Goal: Check status: Check status

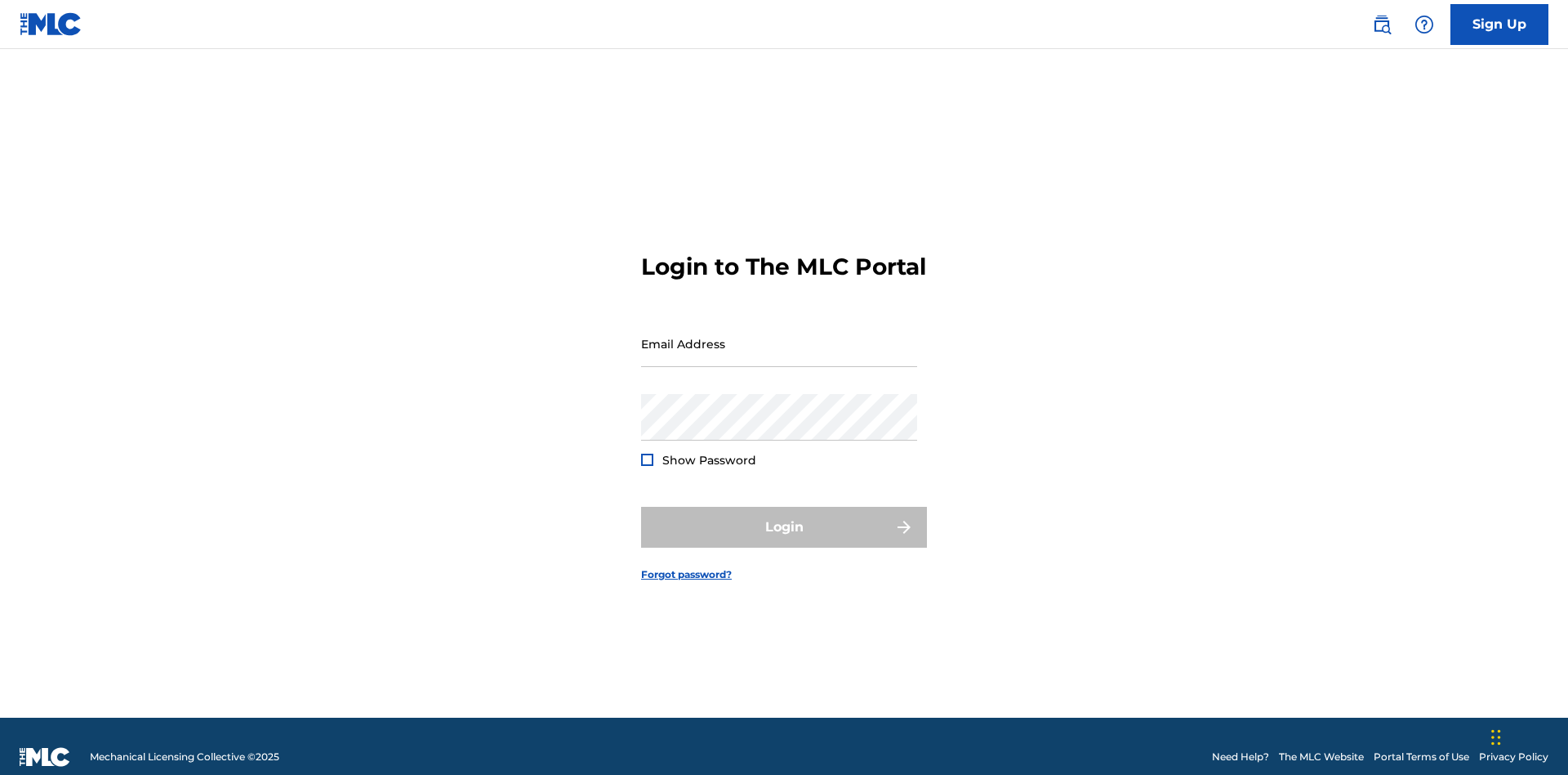
scroll to position [22, 0]
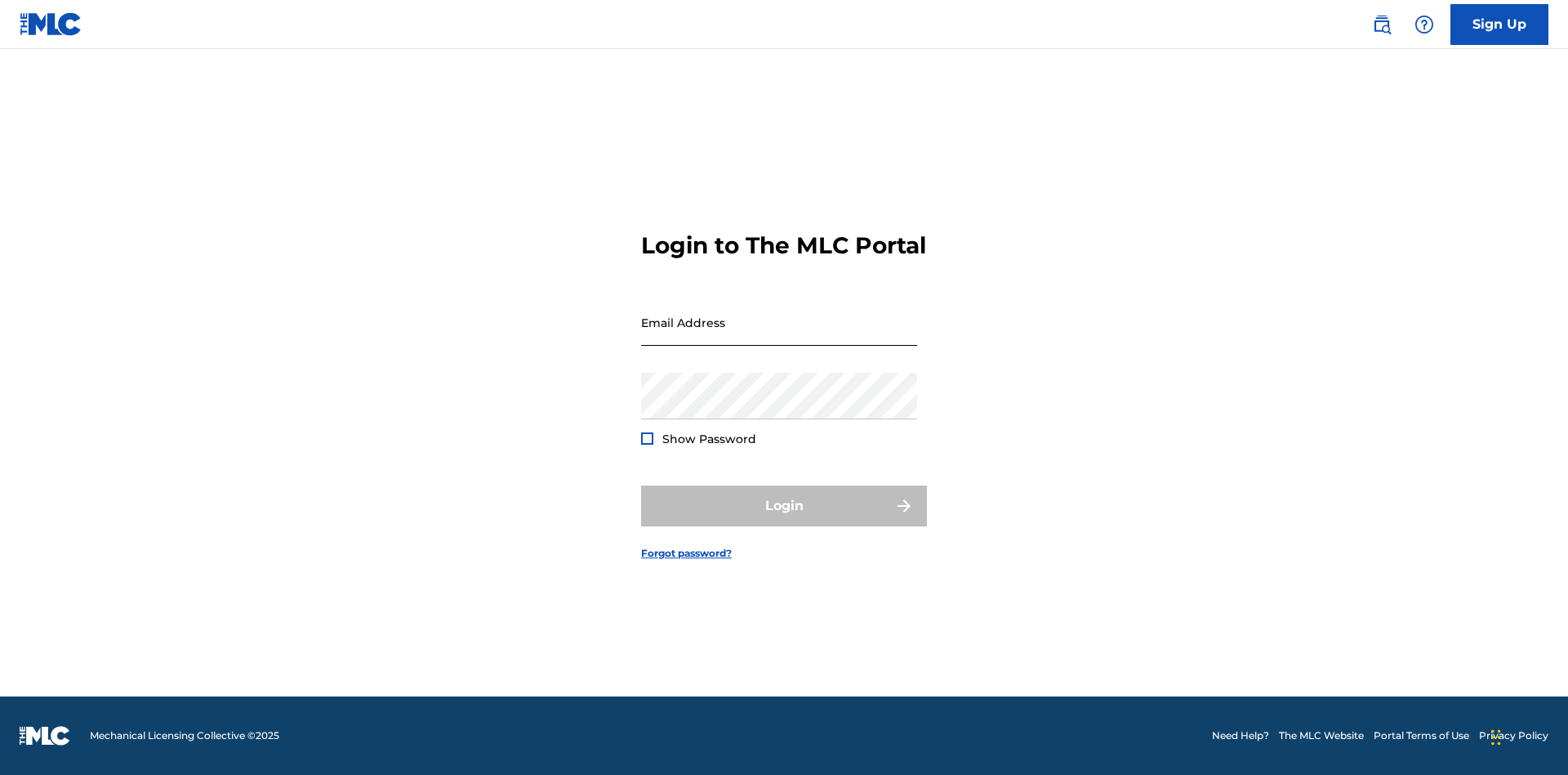
click at [780, 336] on input "Email Address" at bounding box center [780, 323] width 276 height 47
type input "[EMAIL_ADDRESS][DOMAIN_NAME]"
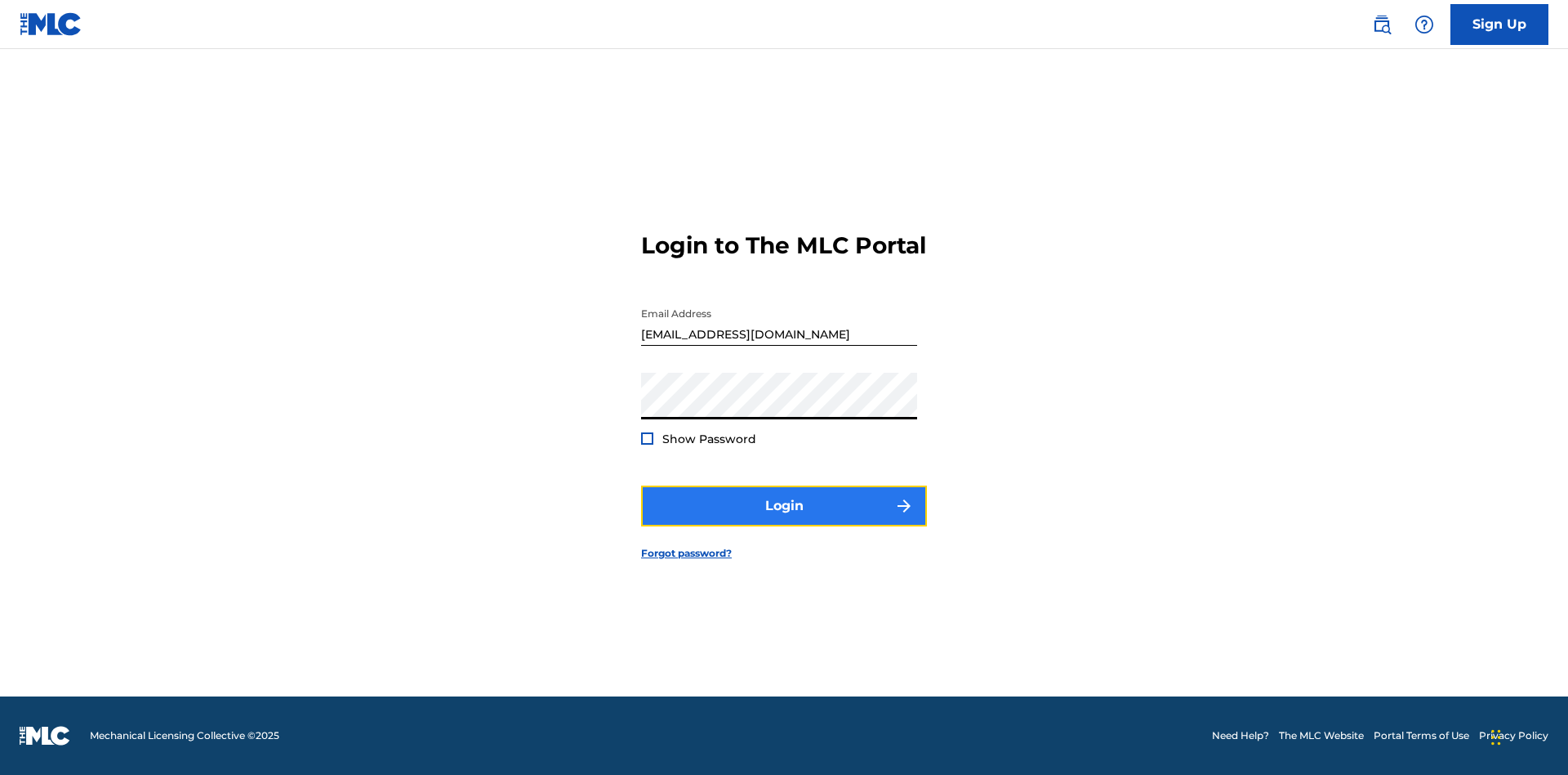
click at [784, 520] on button "Login" at bounding box center [784, 506] width 286 height 41
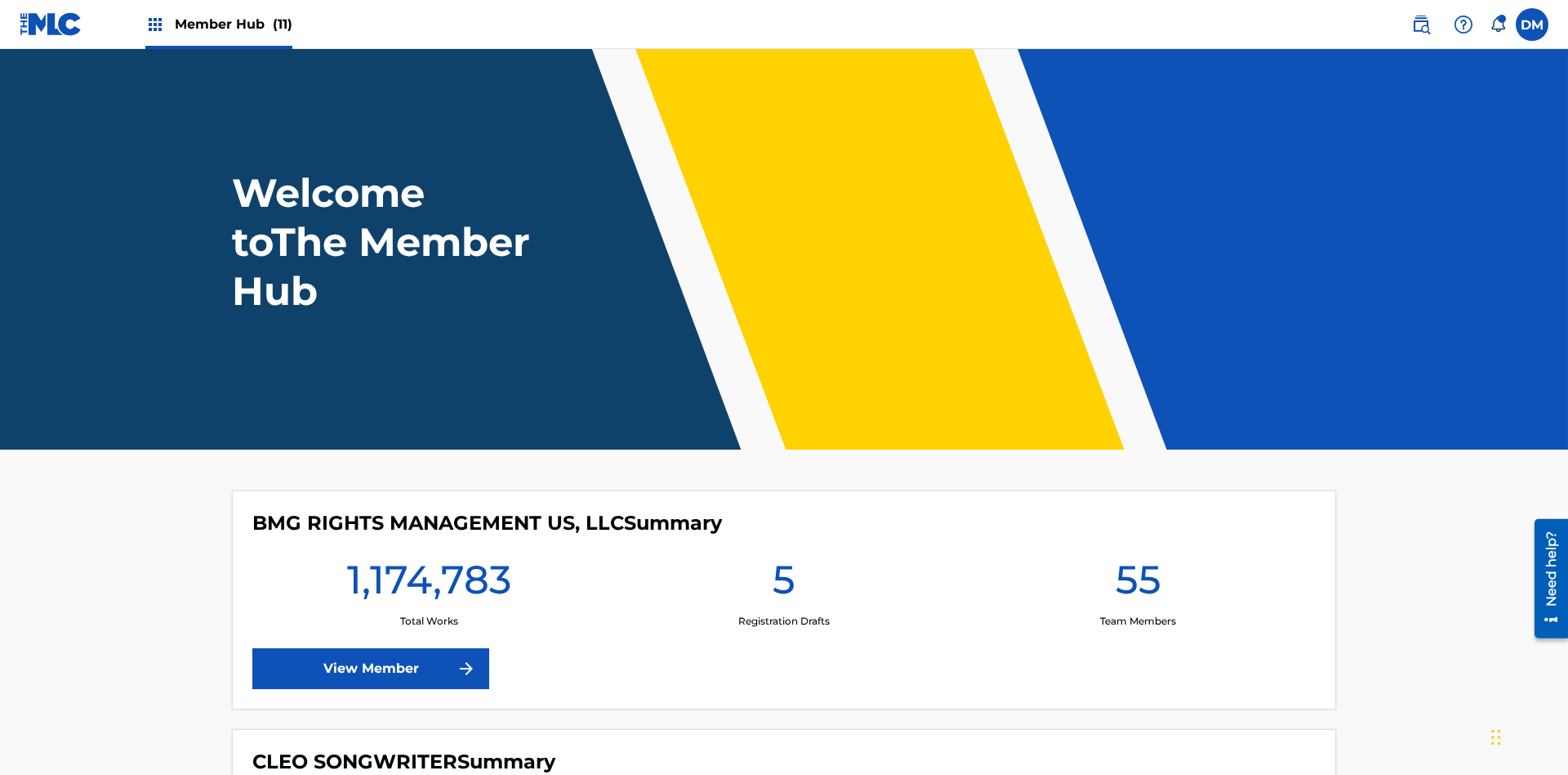
click at [233, 23] on span "Member Hub (11)" at bounding box center [234, 23] width 117 height 19
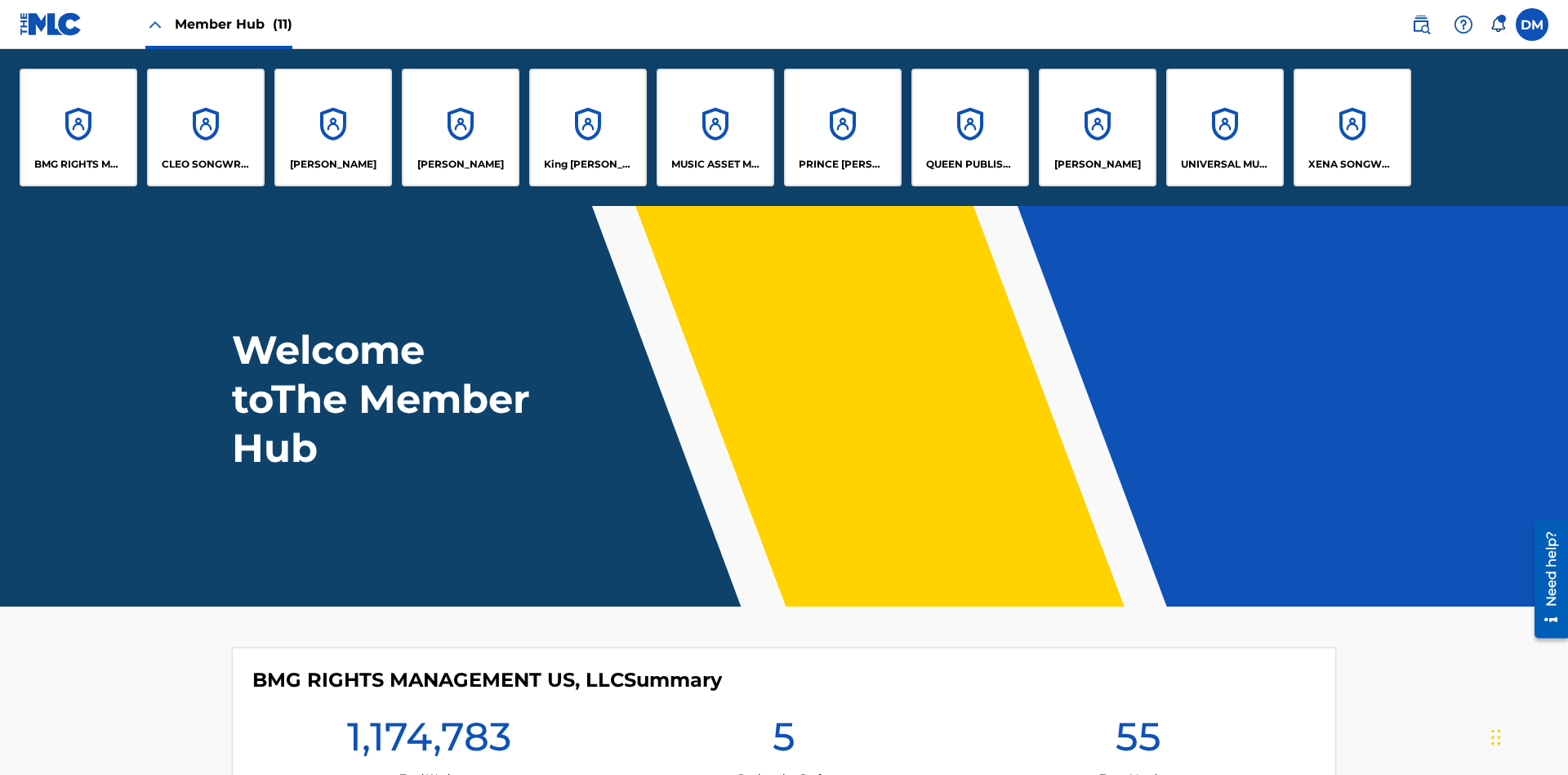
scroll to position [59, 0]
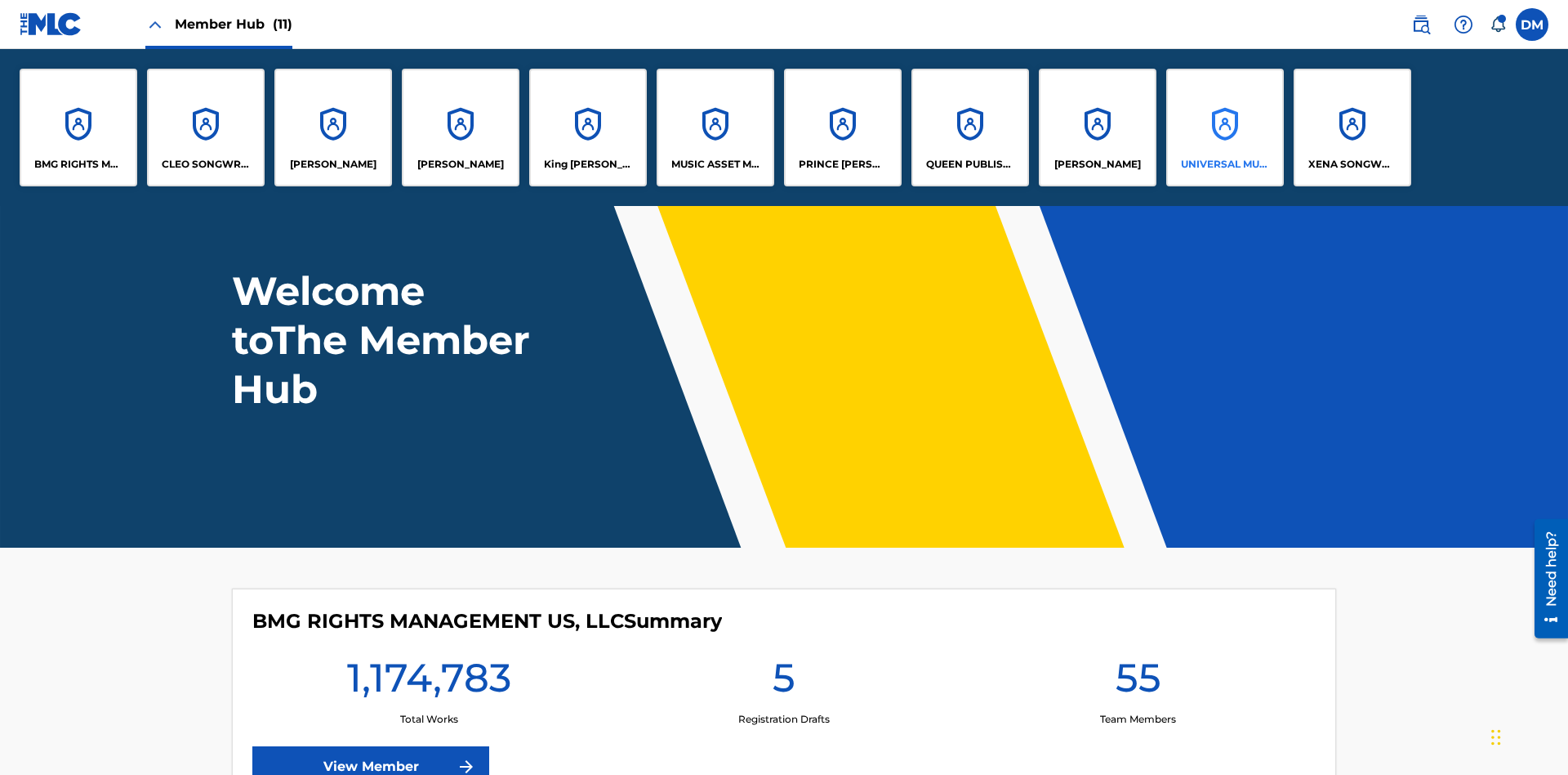
click at [1225, 164] on p "UNIVERSAL MUSIC PUB GROUP" at bounding box center [1225, 163] width 89 height 15
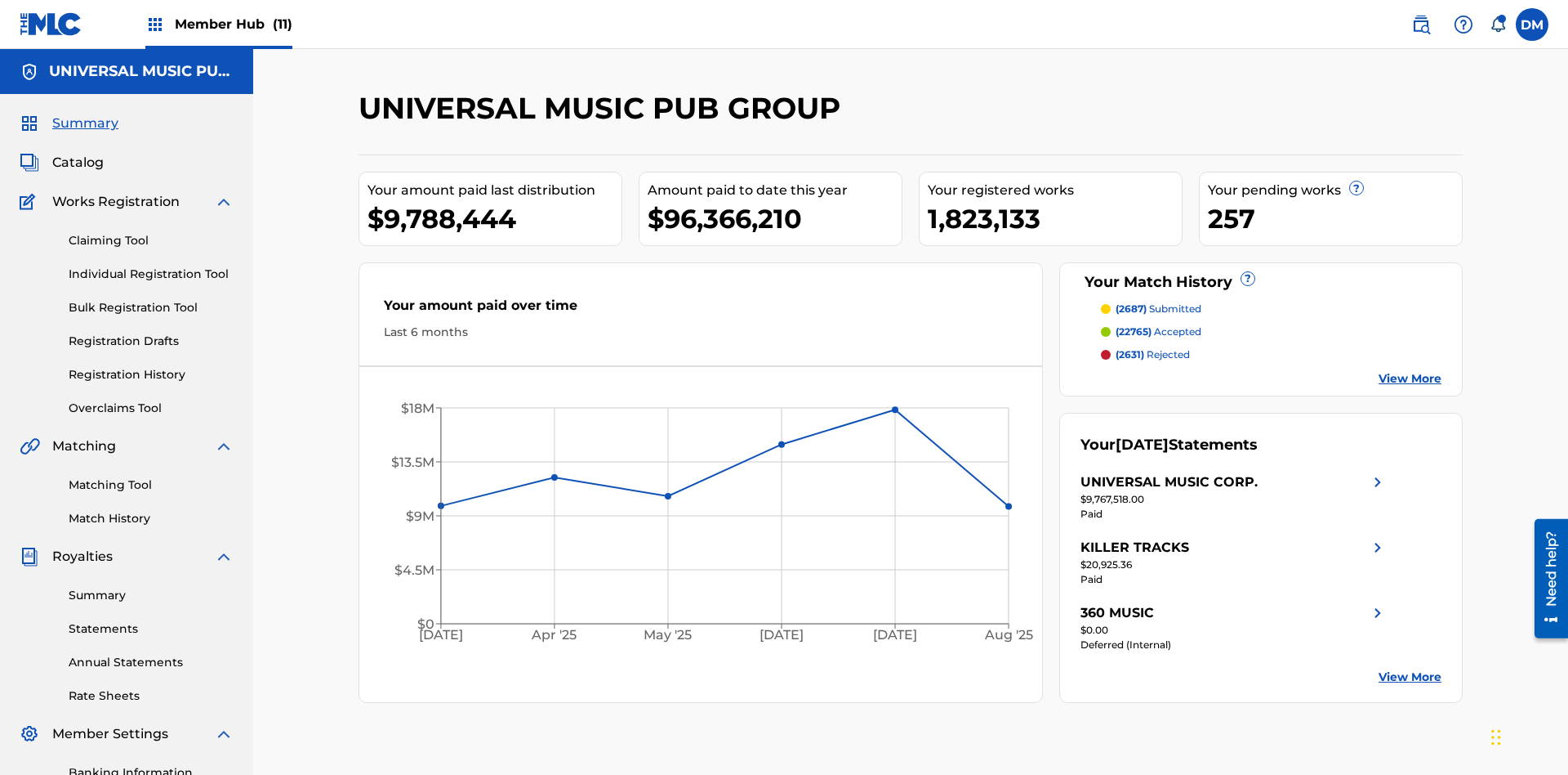
scroll to position [239, 0]
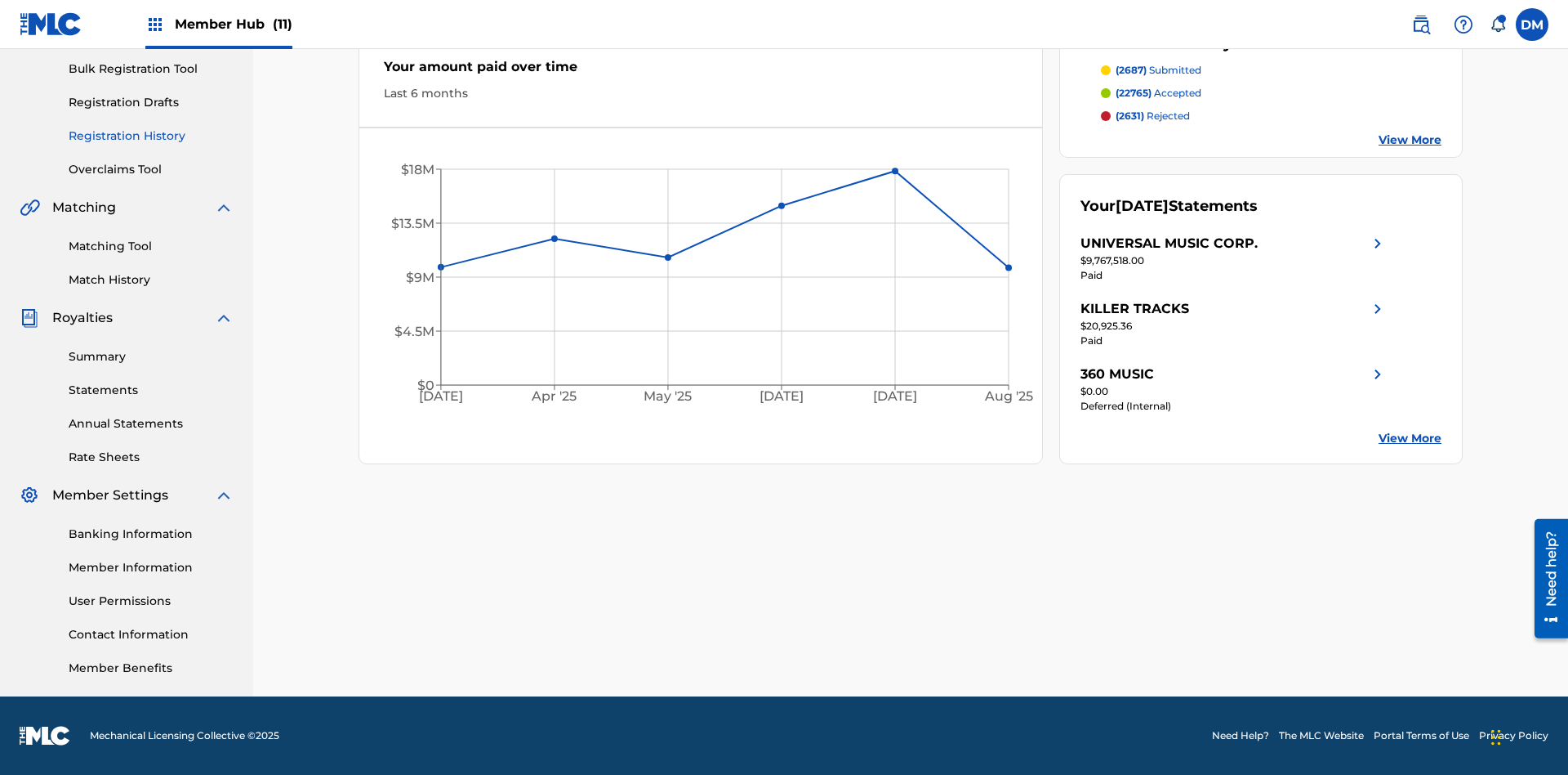
click at [151, 136] on link "Registration History" at bounding box center [151, 136] width 165 height 18
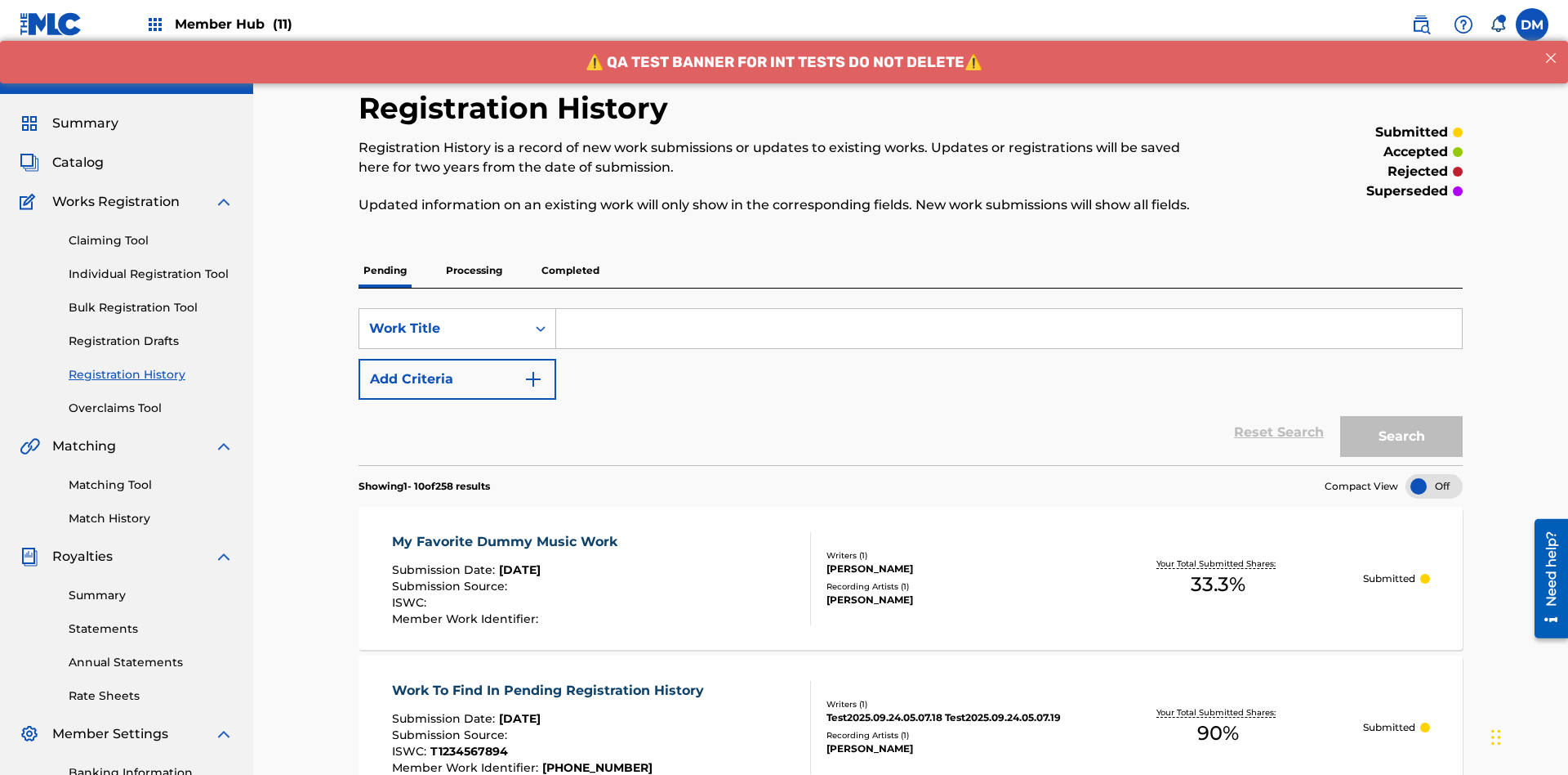
scroll to position [220, 0]
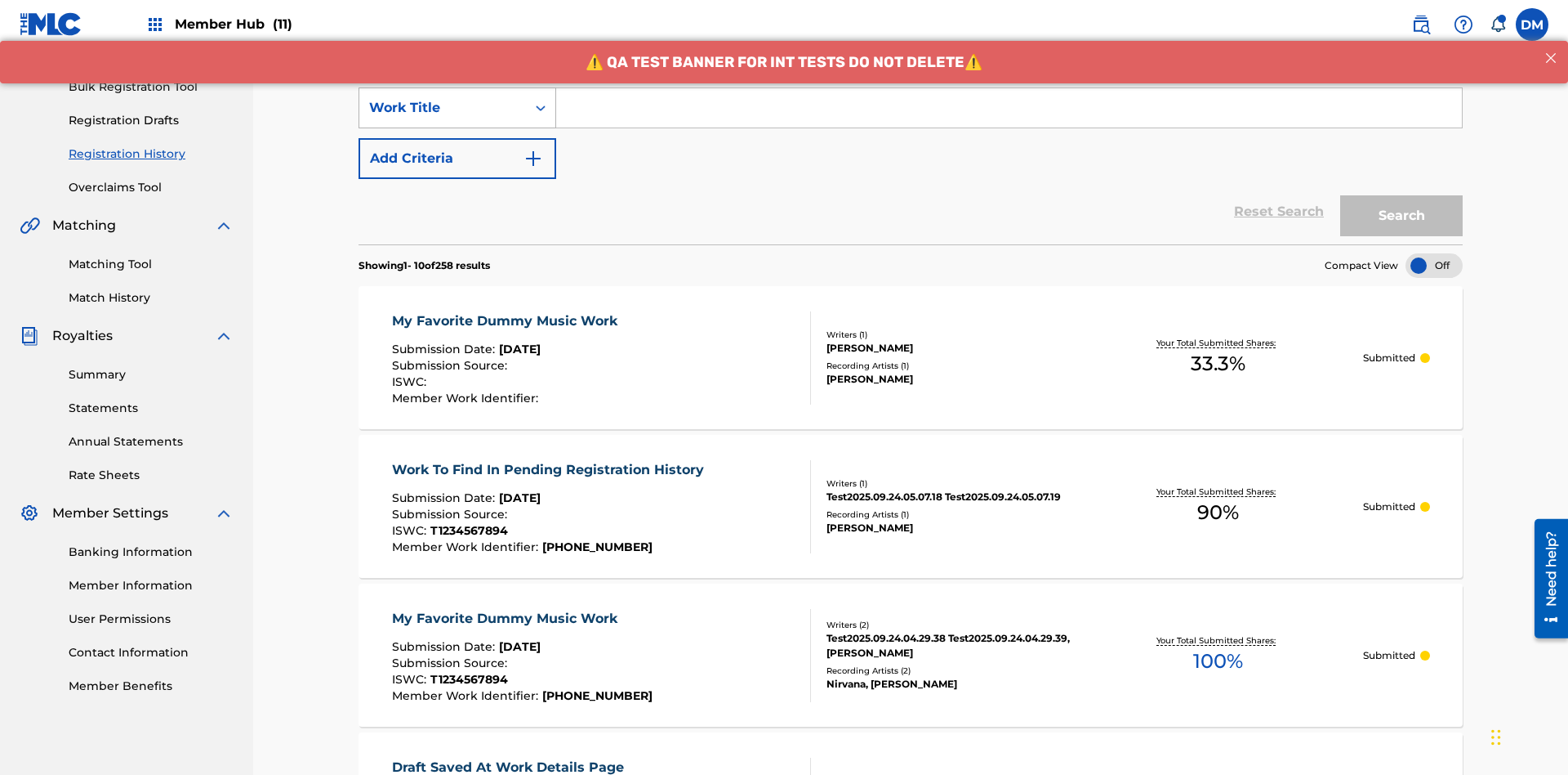
click at [443, 108] on div "Work Title" at bounding box center [442, 108] width 147 height 20
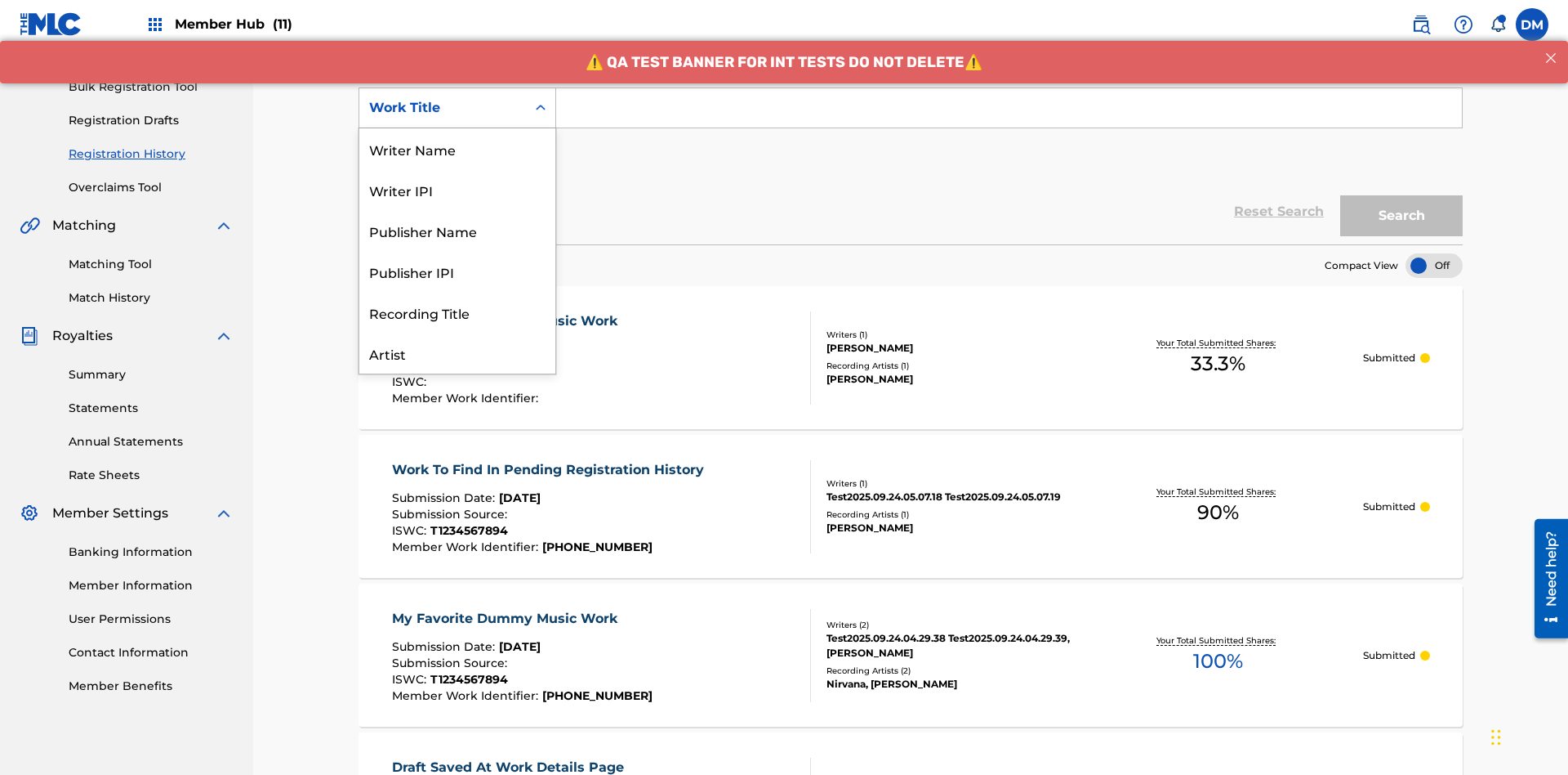
scroll to position [82, 0]
click at [458, 353] on div "Work Title" at bounding box center [457, 353] width 196 height 41
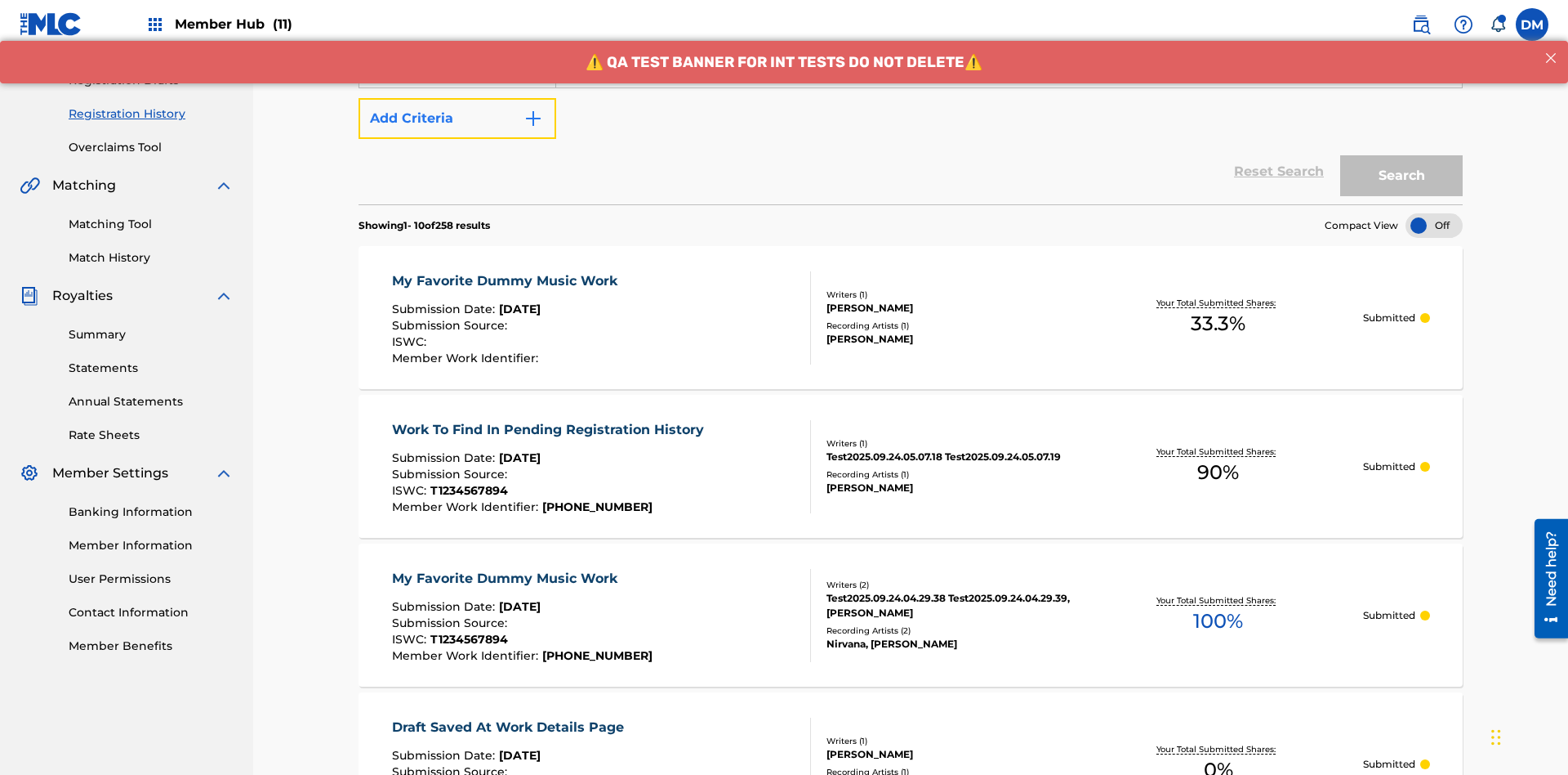
click at [458, 118] on button "Add Criteria" at bounding box center [458, 118] width 198 height 41
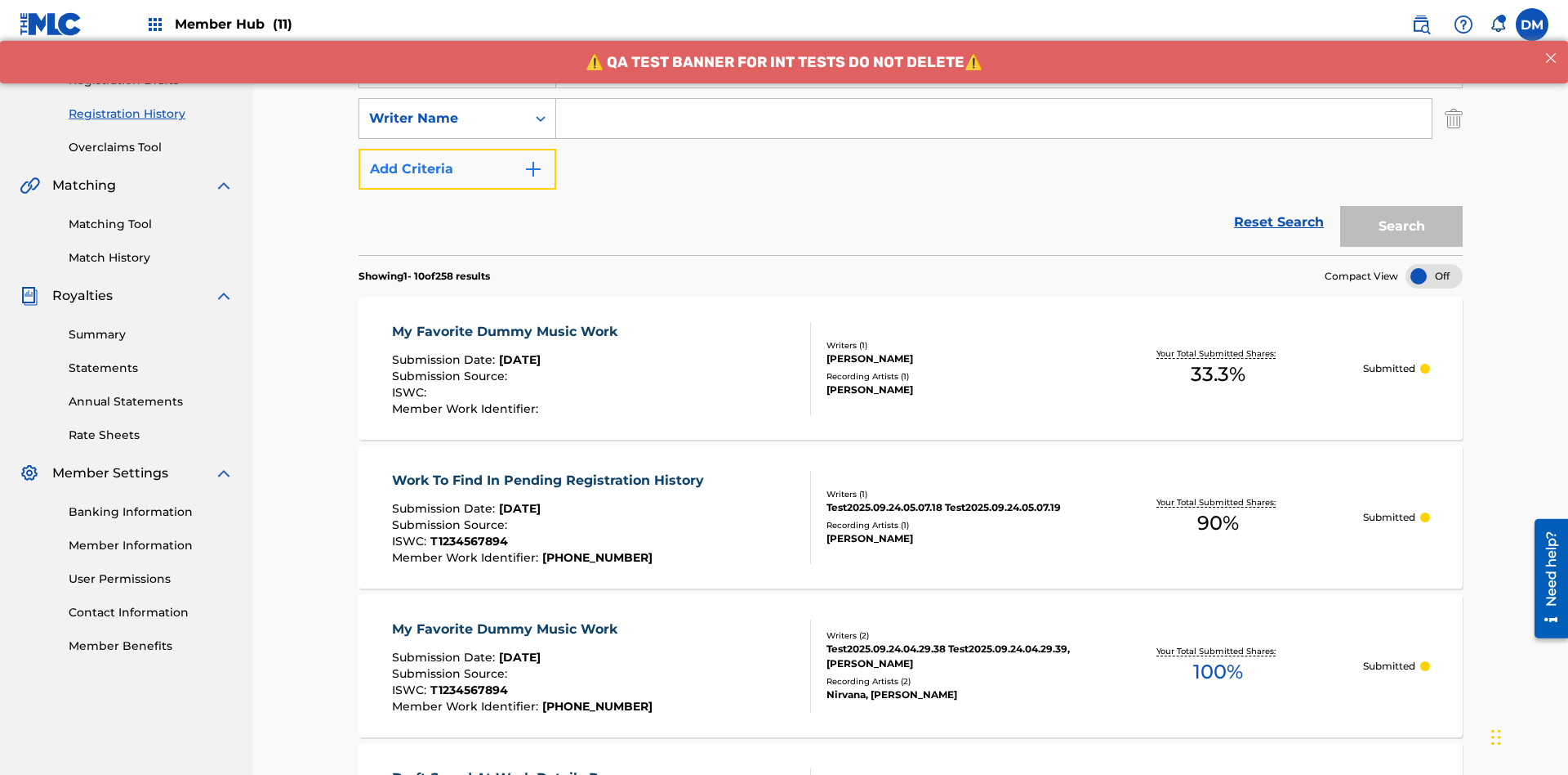
scroll to position [271, 0]
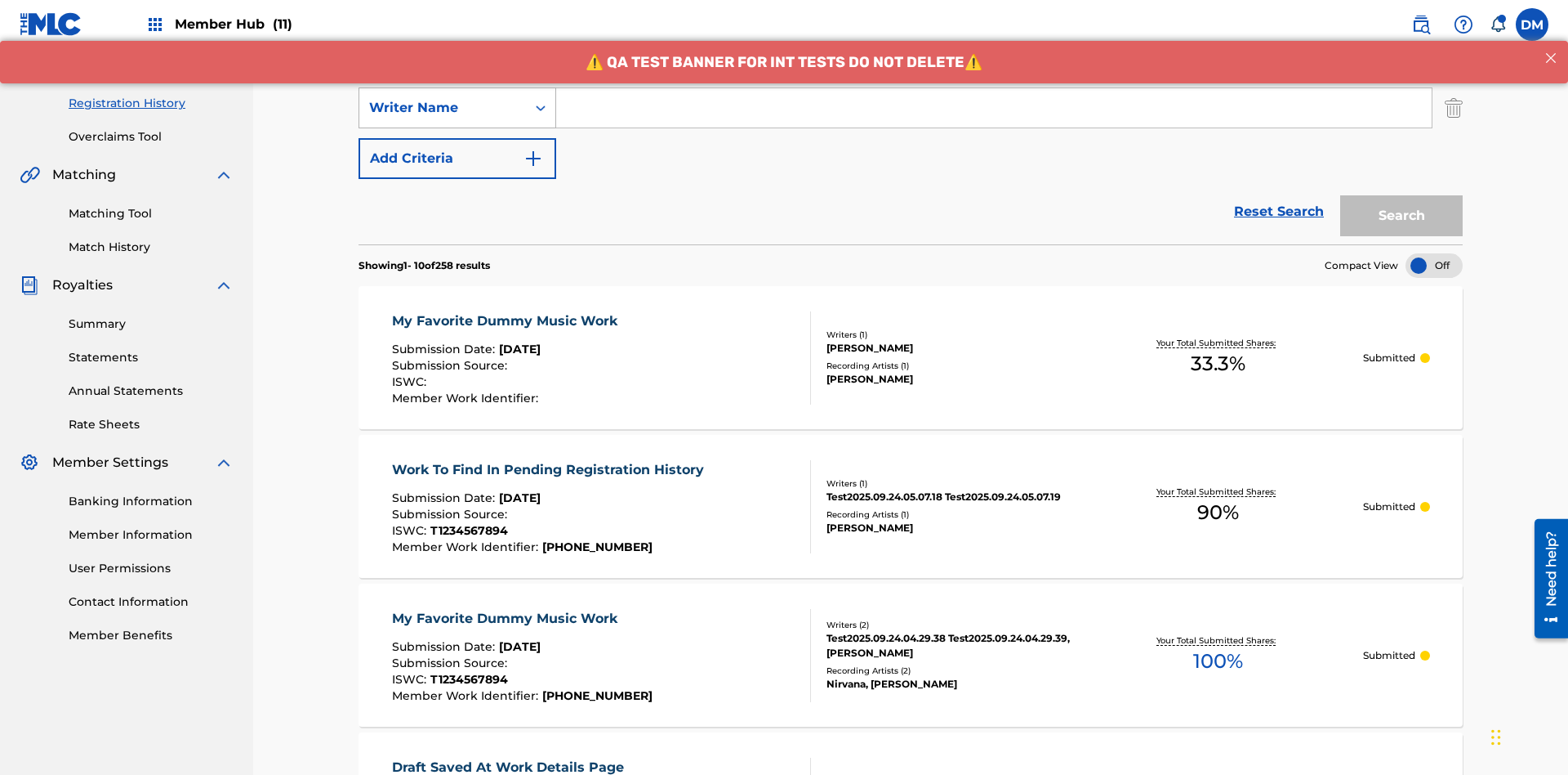
click at [443, 108] on div "Writer Name" at bounding box center [442, 108] width 147 height 20
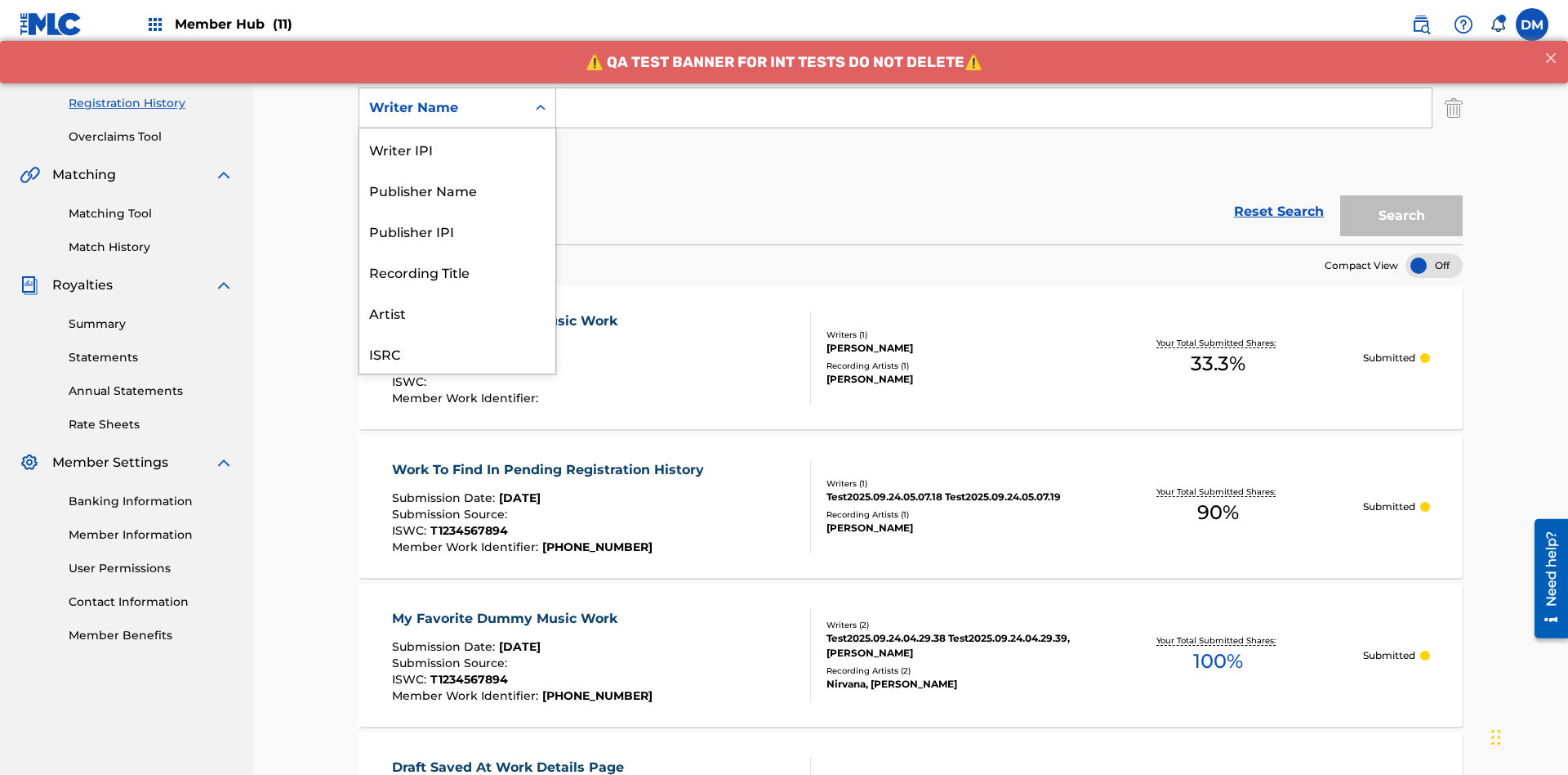
scroll to position [41, 0]
click at [458, 230] on div "Recording Title" at bounding box center [457, 231] width 196 height 41
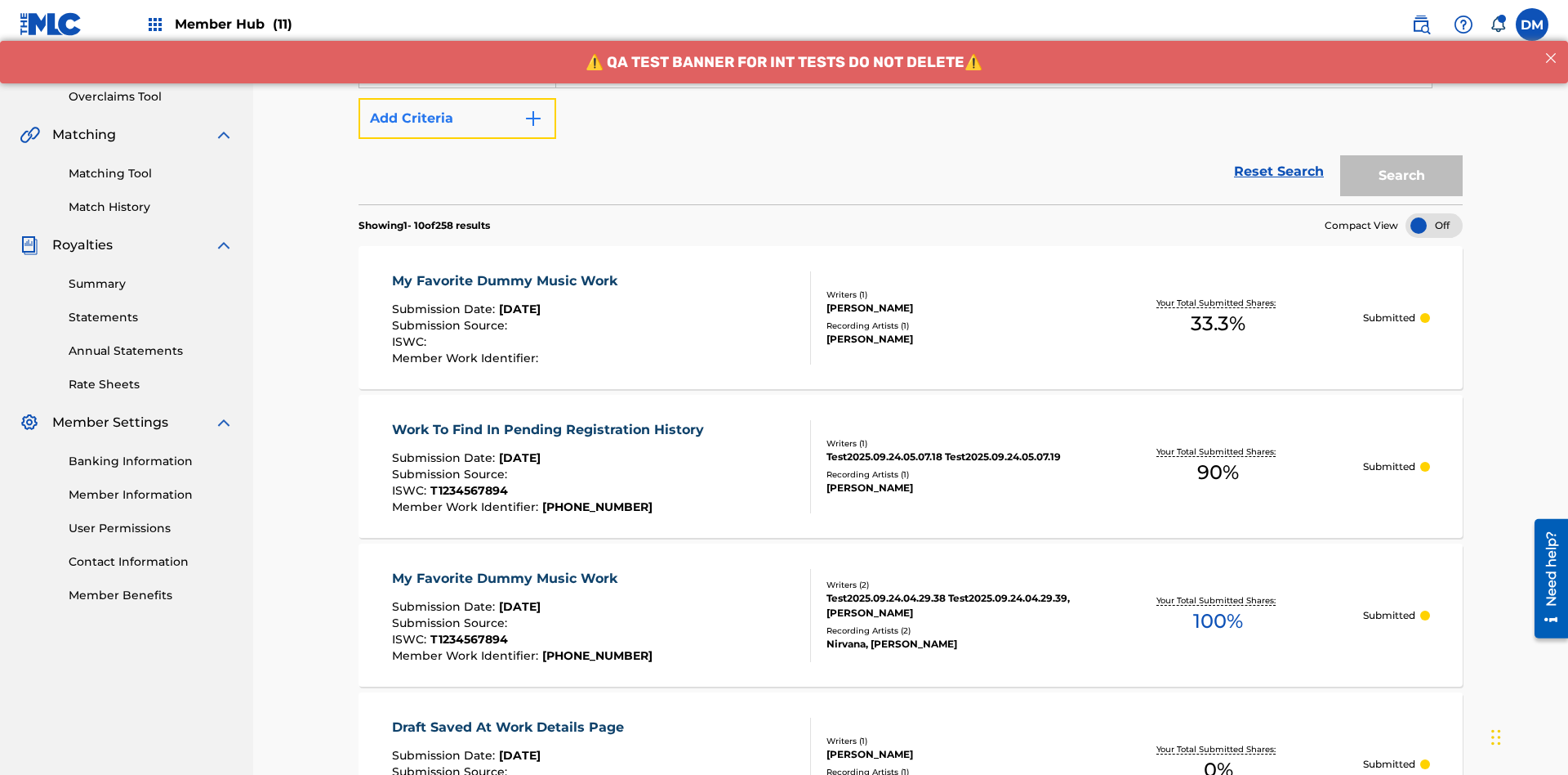
click at [458, 118] on button "Add Criteria" at bounding box center [458, 118] width 198 height 41
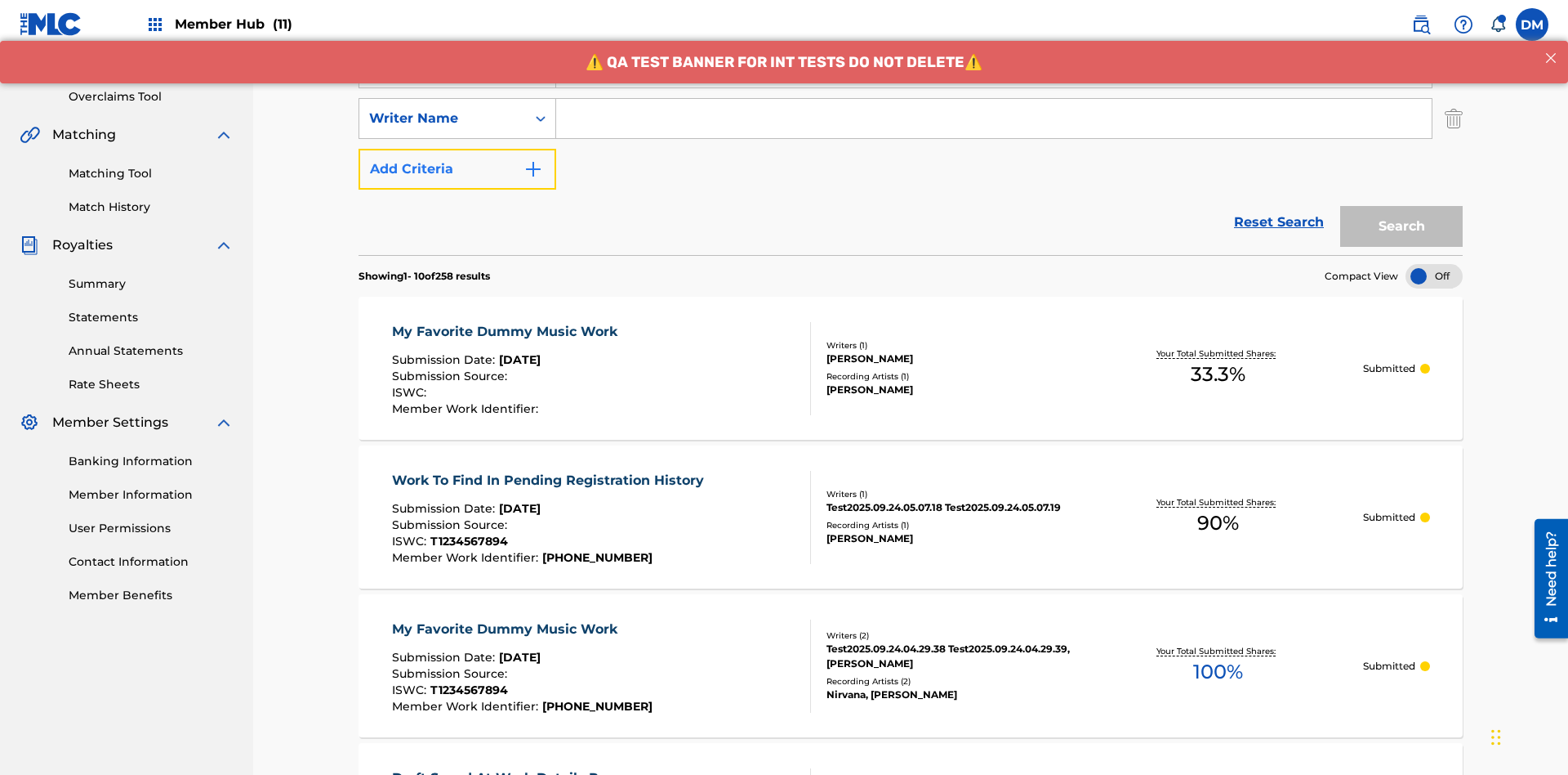
scroll to position [322, 0]
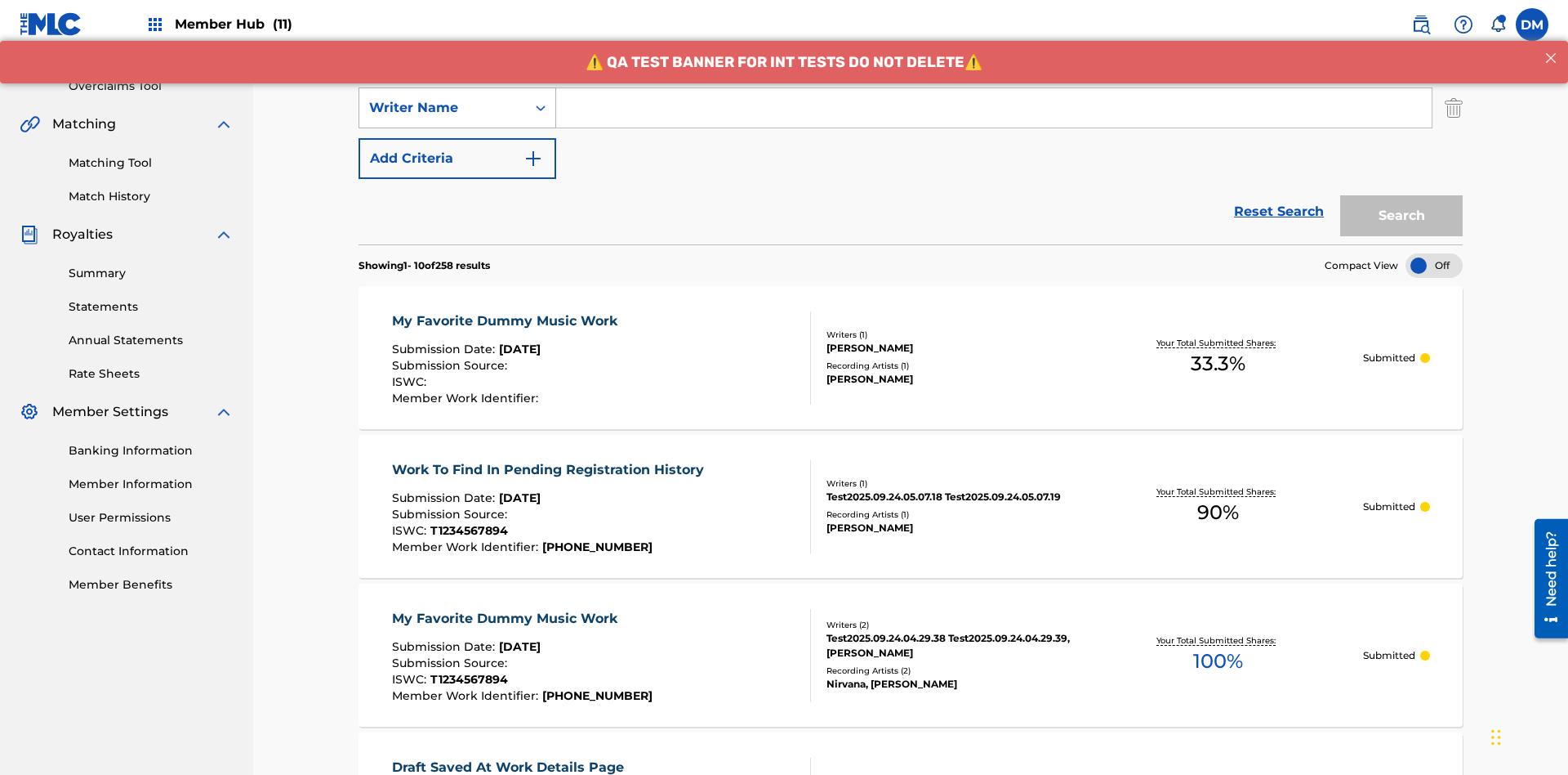
click at [443, 108] on div "Writer Name" at bounding box center [442, 108] width 147 height 20
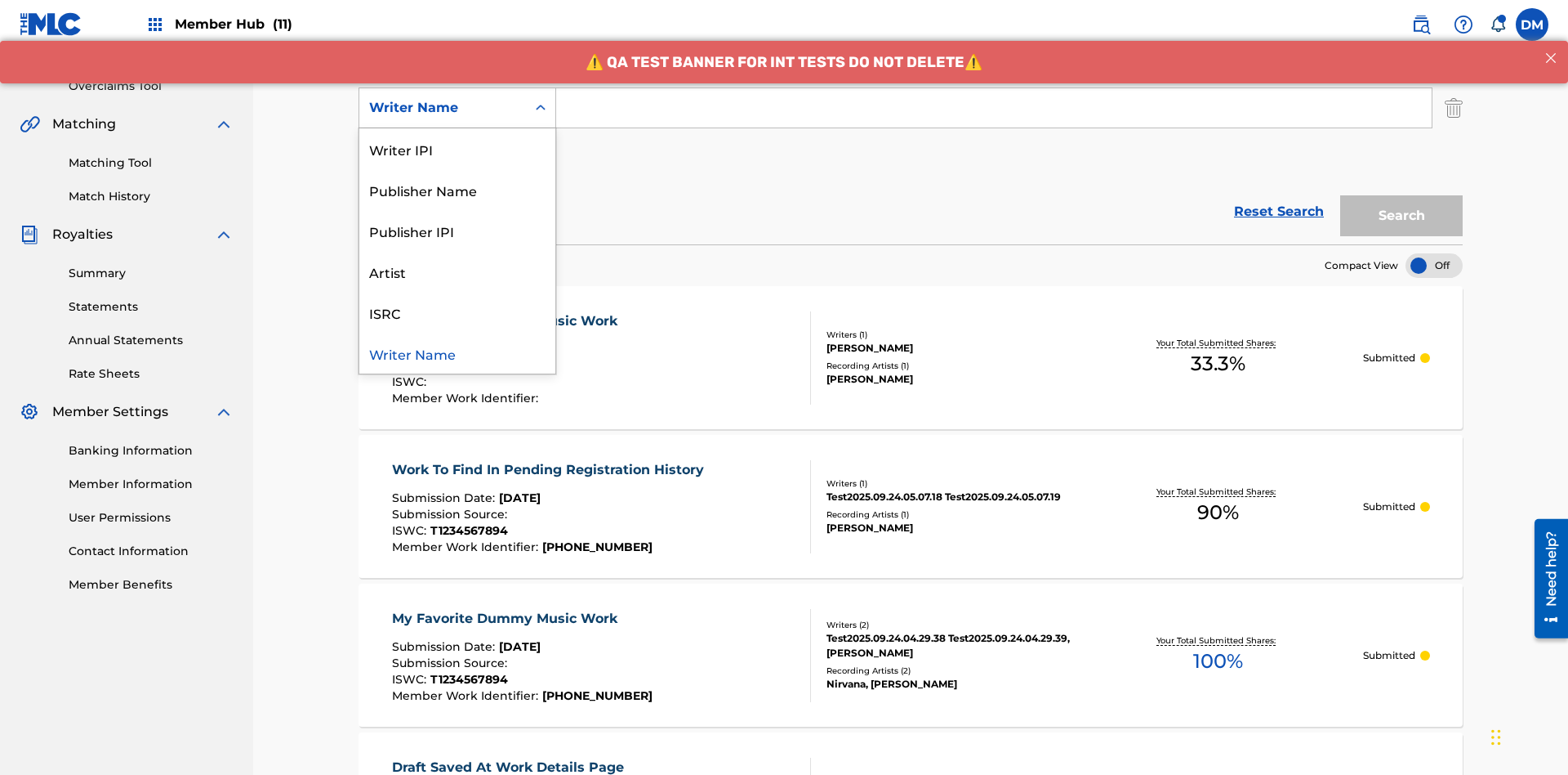
click at [458, 312] on div "ISRC" at bounding box center [457, 312] width 196 height 41
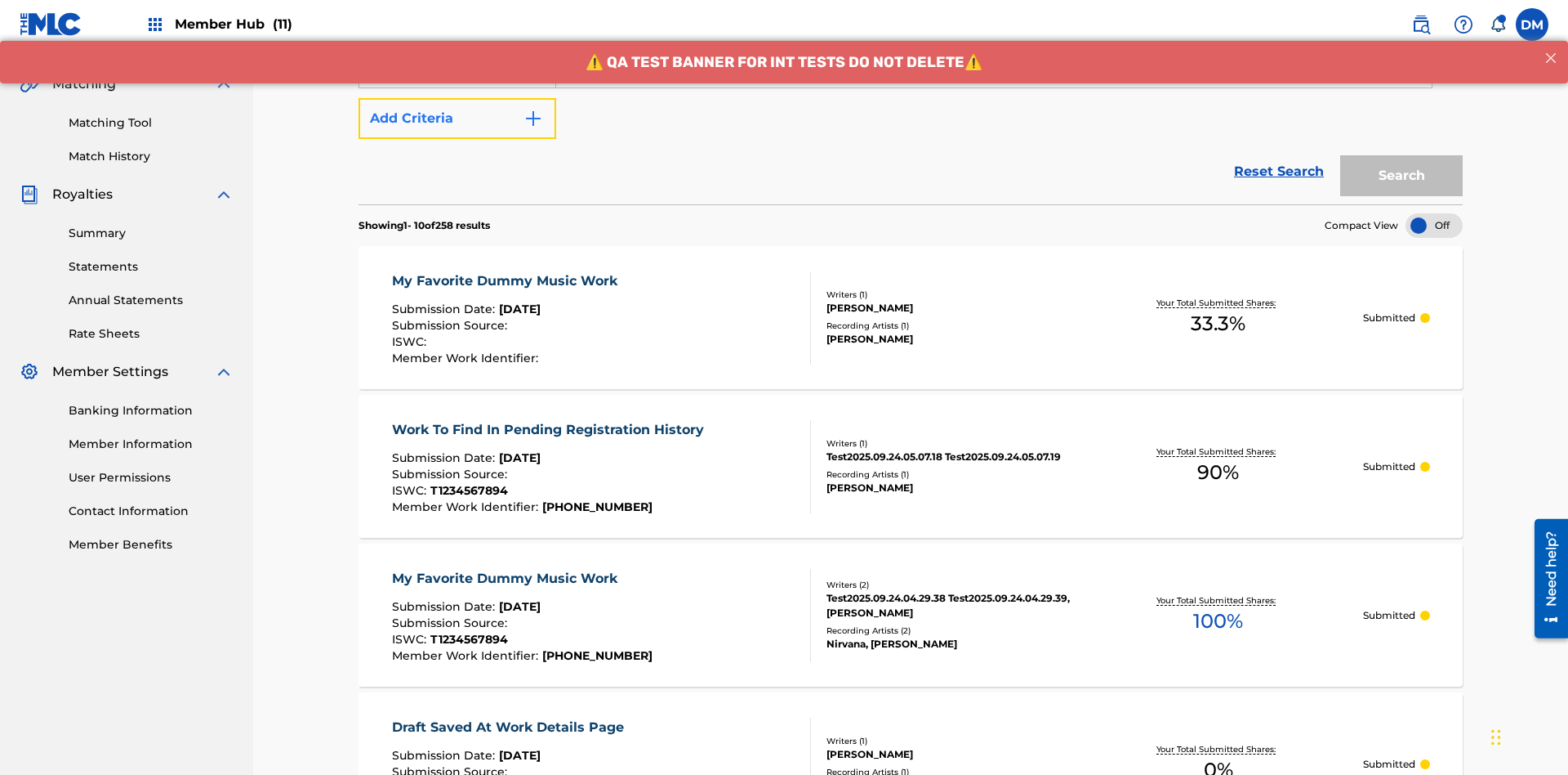
click at [458, 118] on button "Add Criteria" at bounding box center [458, 118] width 198 height 41
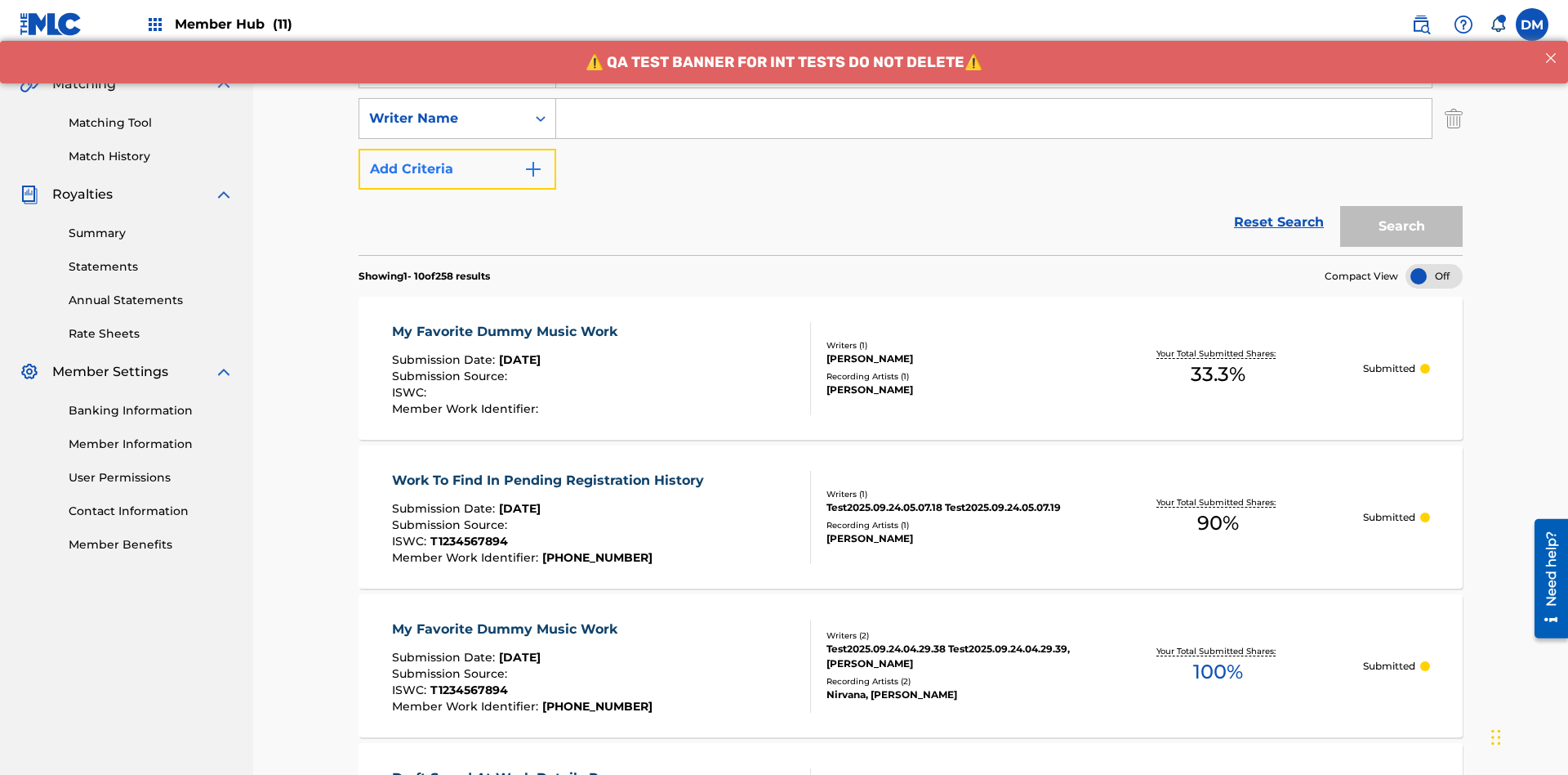
scroll to position [373, 0]
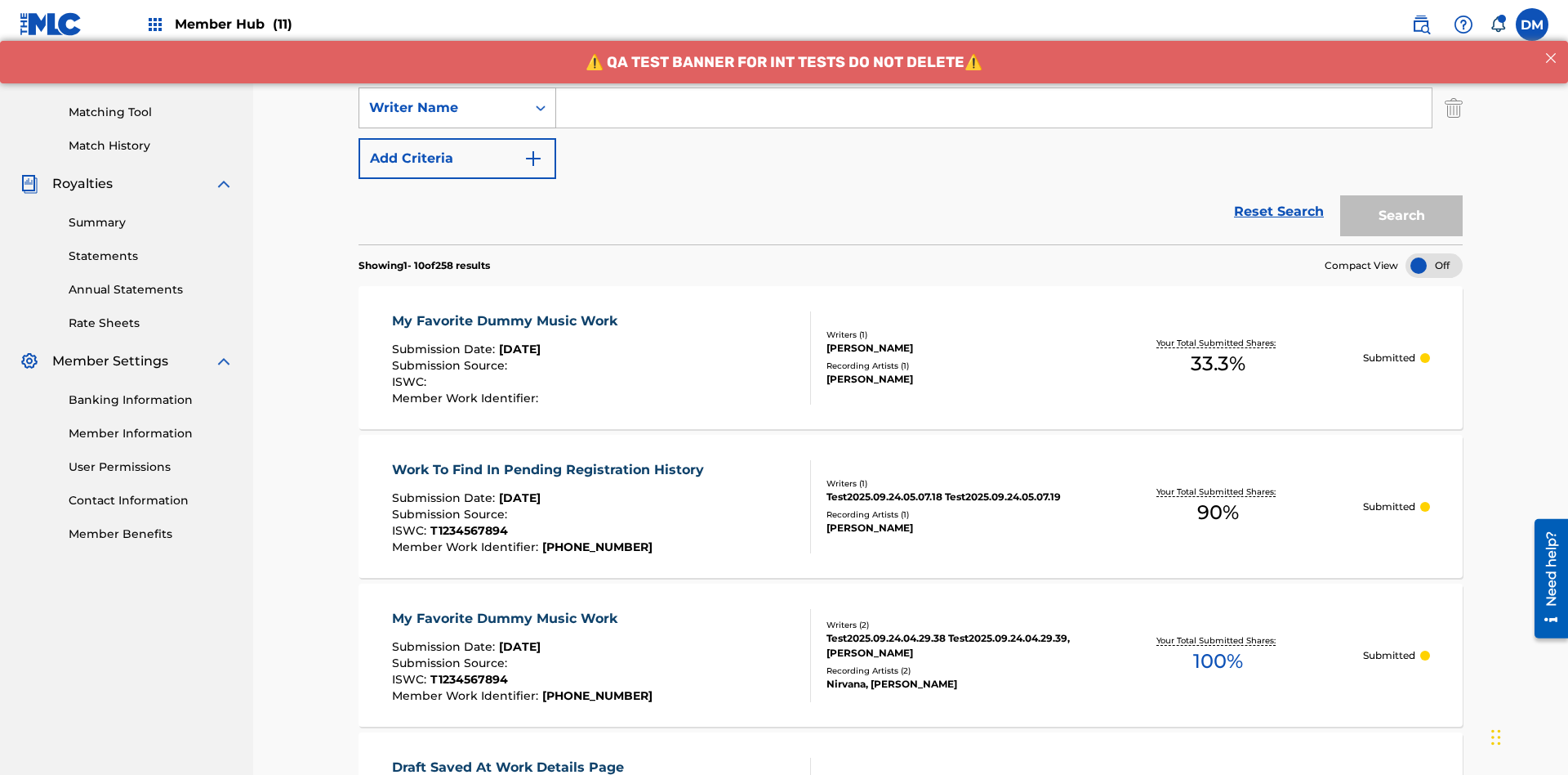
click at [443, 108] on div "Writer Name" at bounding box center [442, 108] width 147 height 20
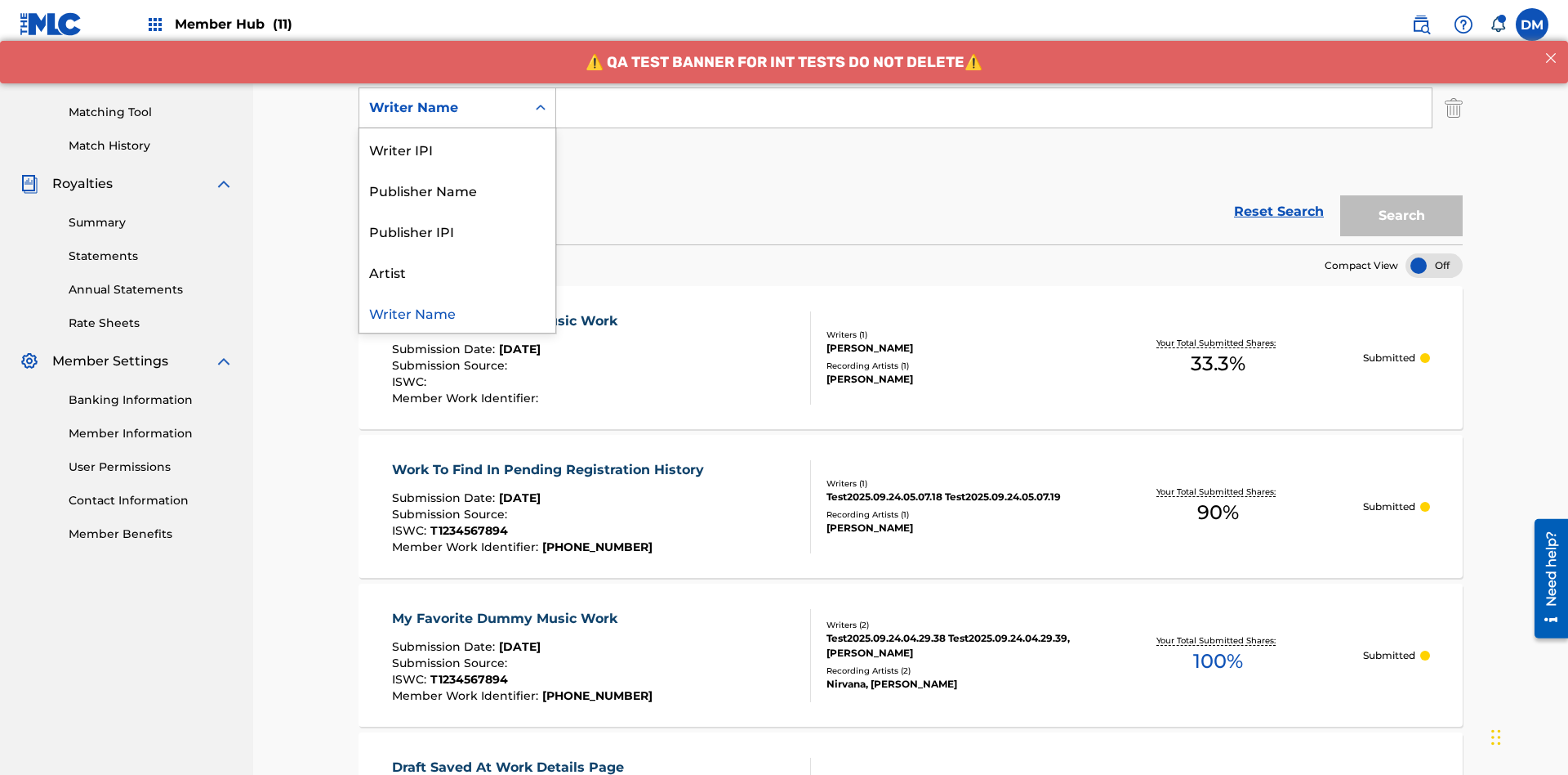
click at [458, 312] on div "Writer Name" at bounding box center [457, 312] width 196 height 41
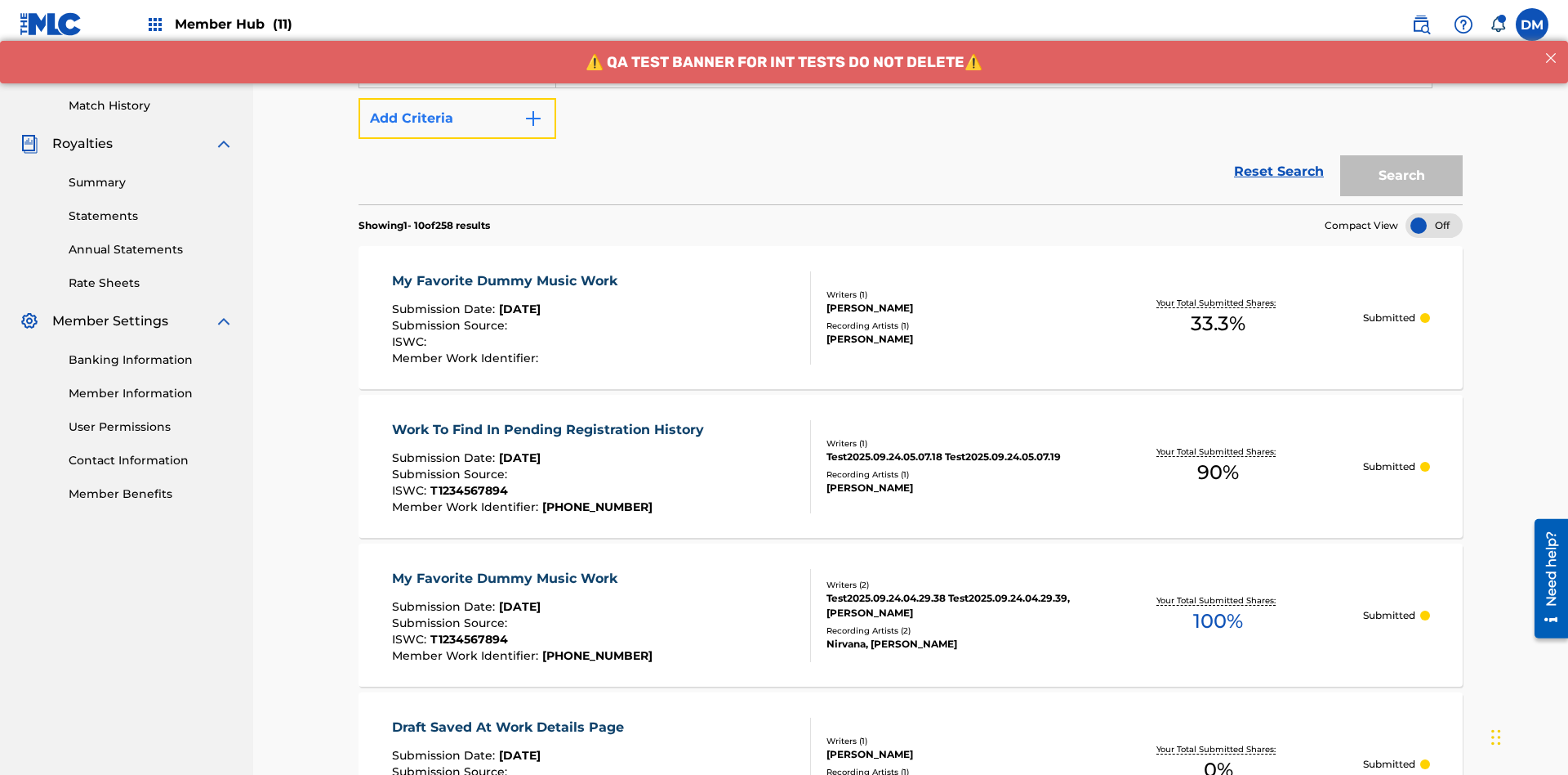
click at [458, 118] on button "Add Criteria" at bounding box center [458, 118] width 198 height 41
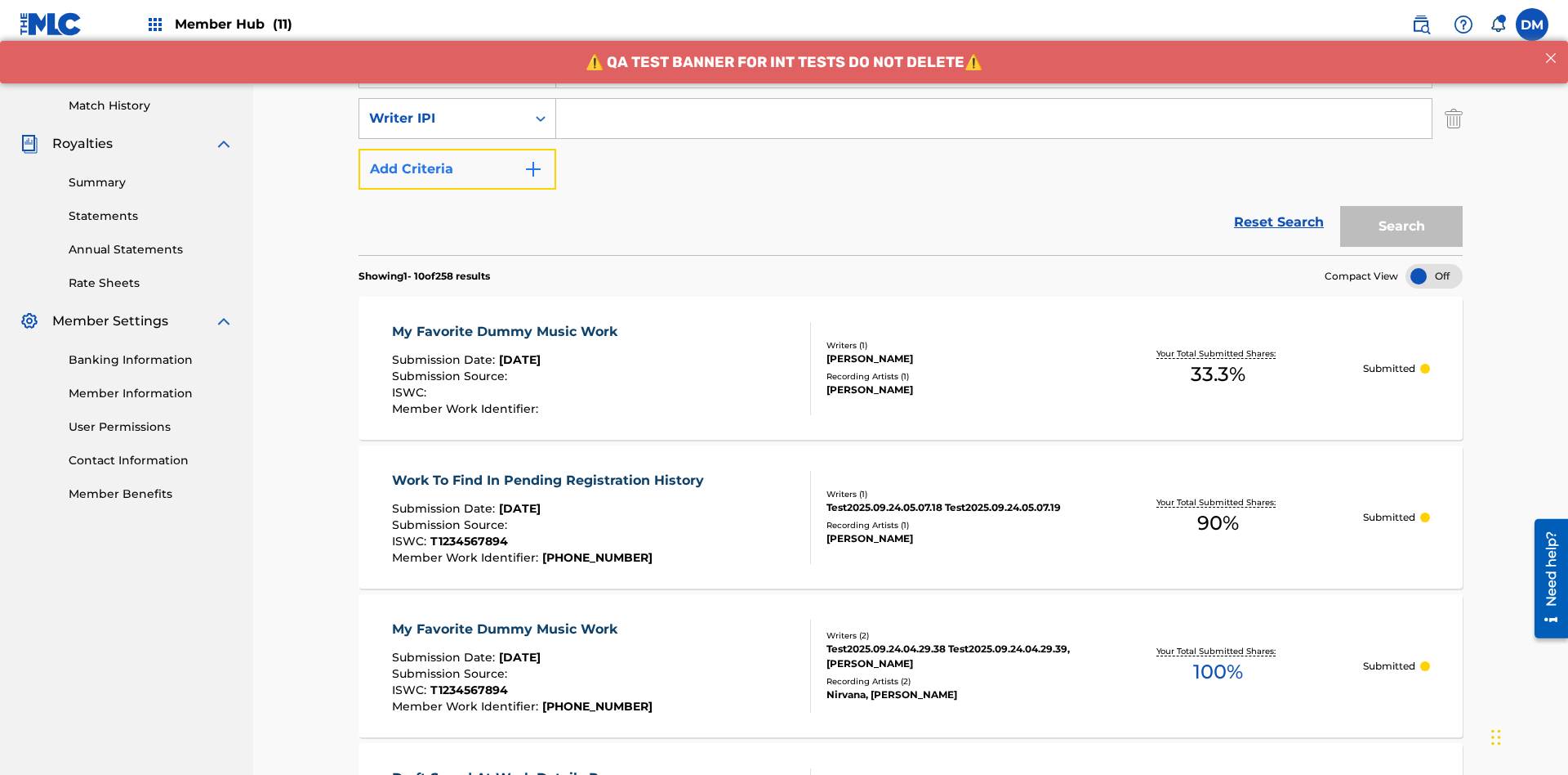
scroll to position [424, 0]
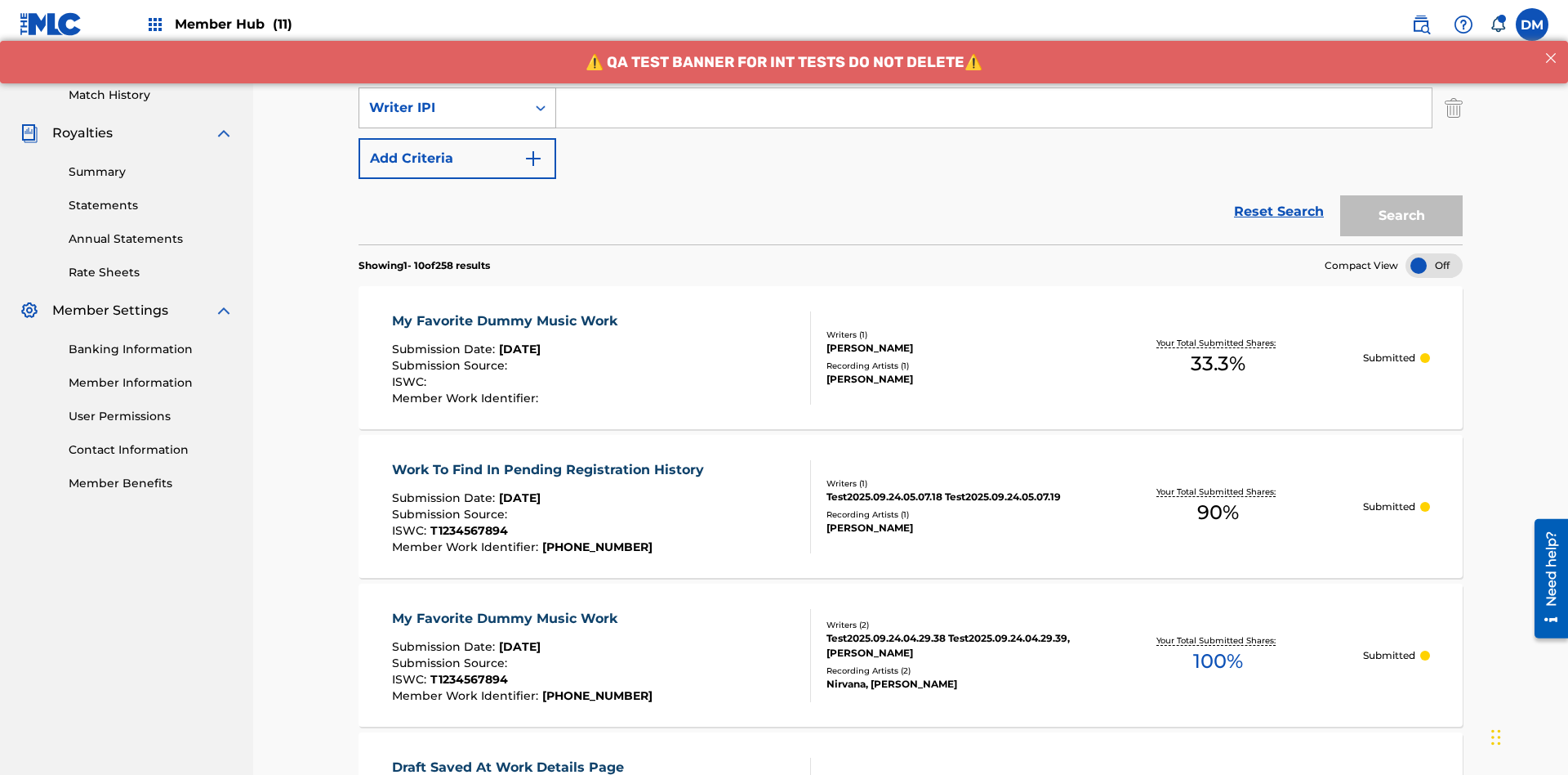
click at [443, 108] on div "Writer IPI" at bounding box center [442, 108] width 147 height 20
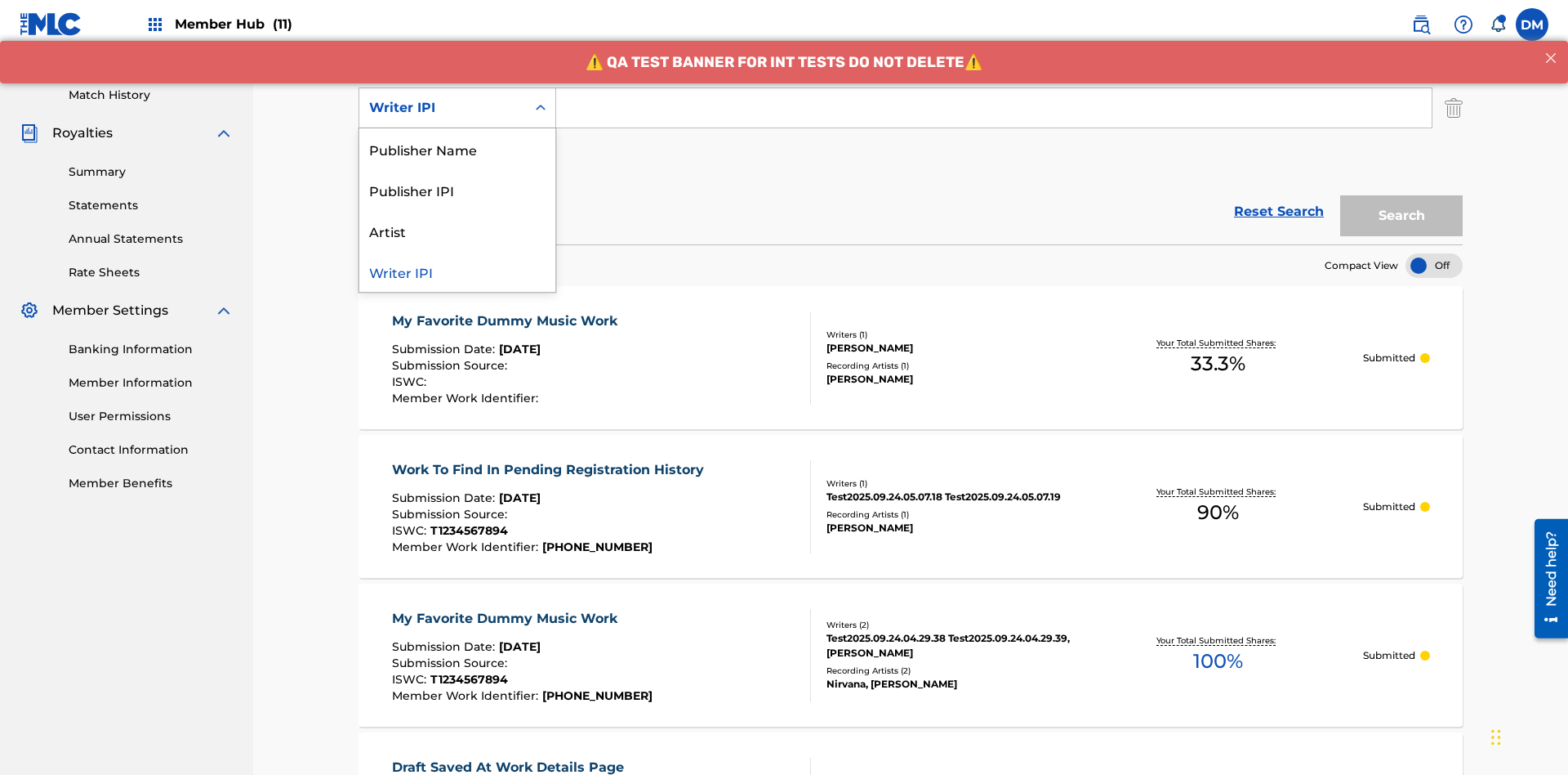
click at [458, 149] on div "Publisher Name" at bounding box center [457, 149] width 196 height 41
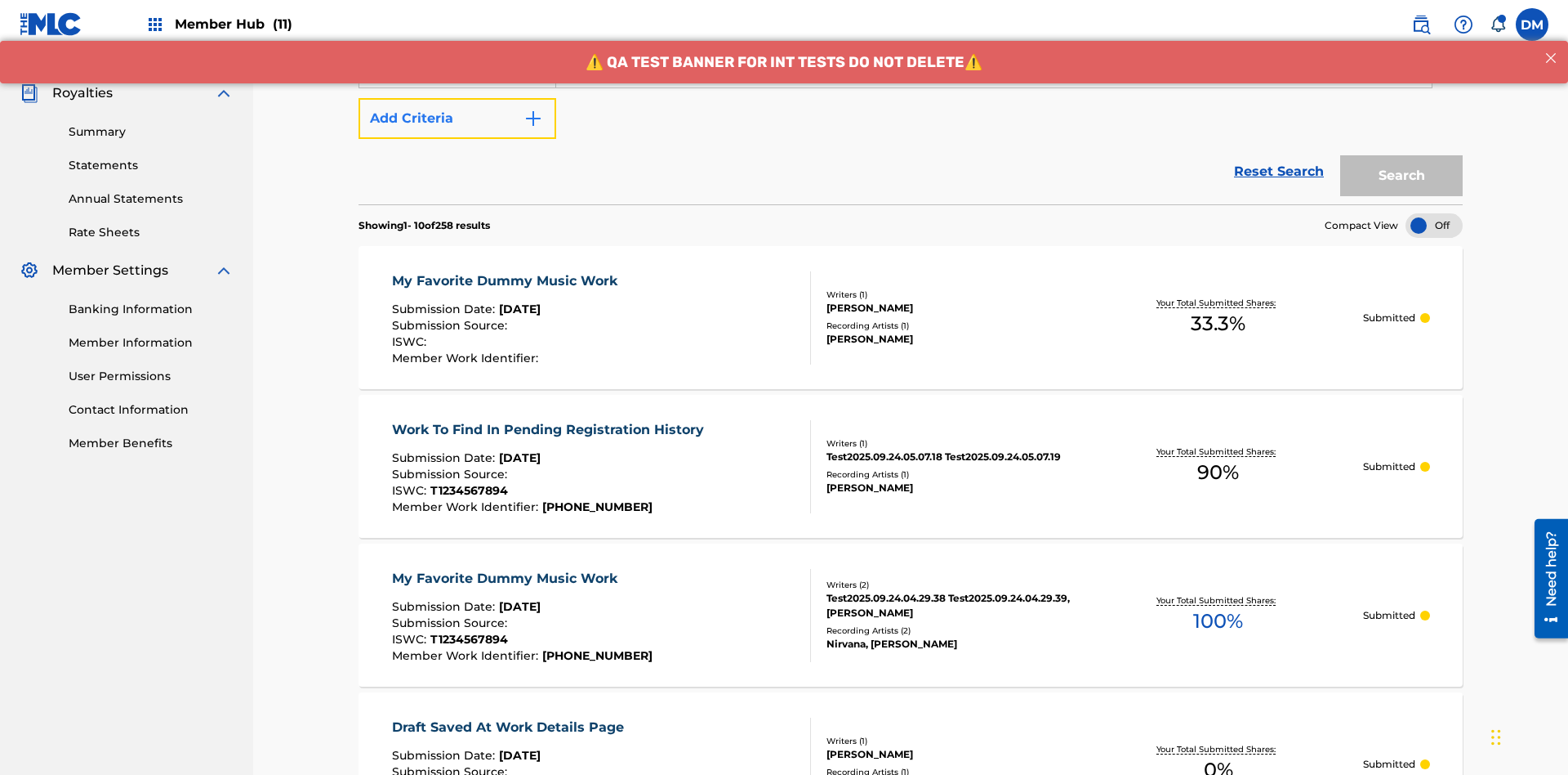
click at [458, 118] on button "Add Criteria" at bounding box center [458, 118] width 198 height 41
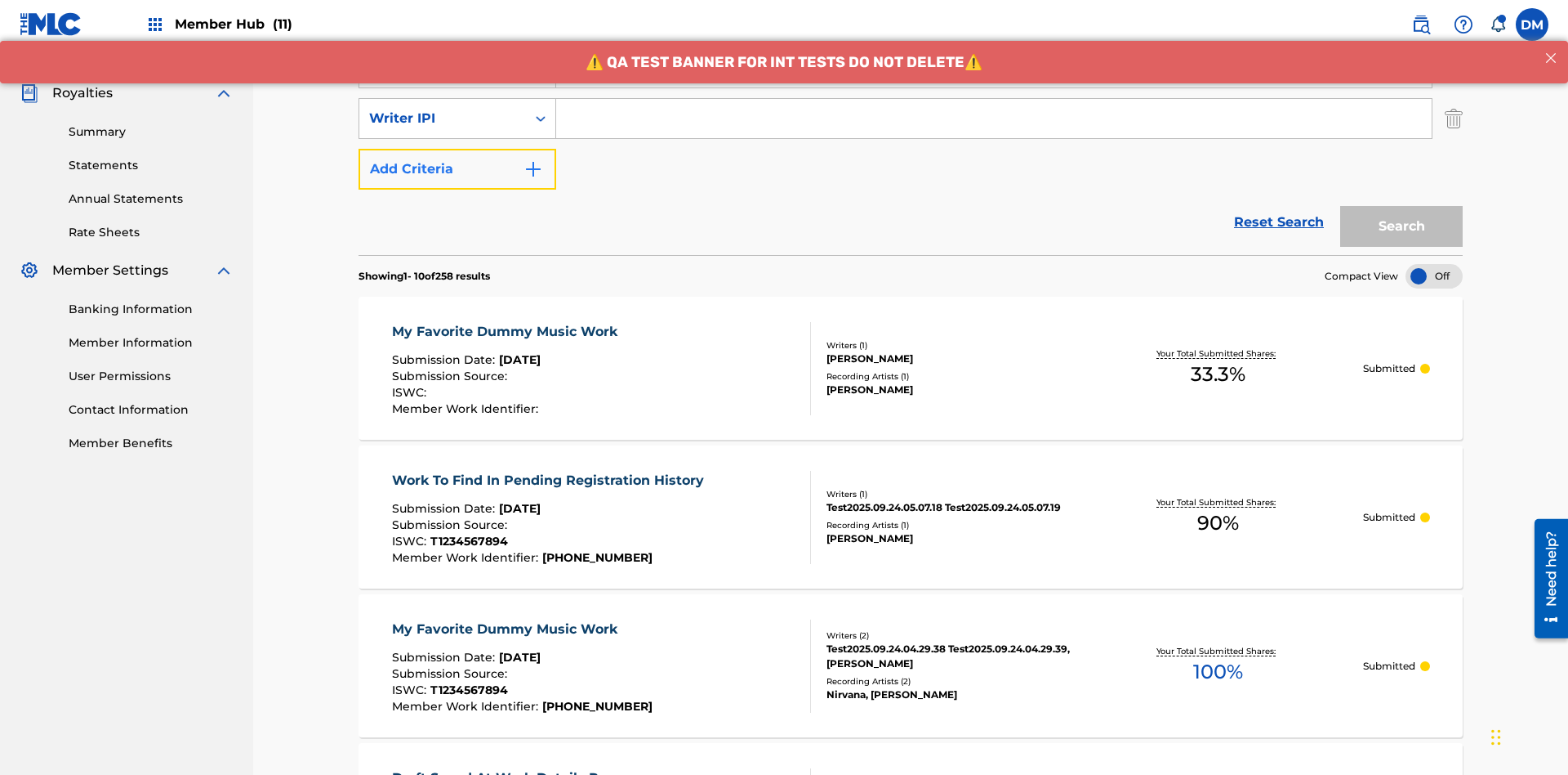
scroll to position [474, 0]
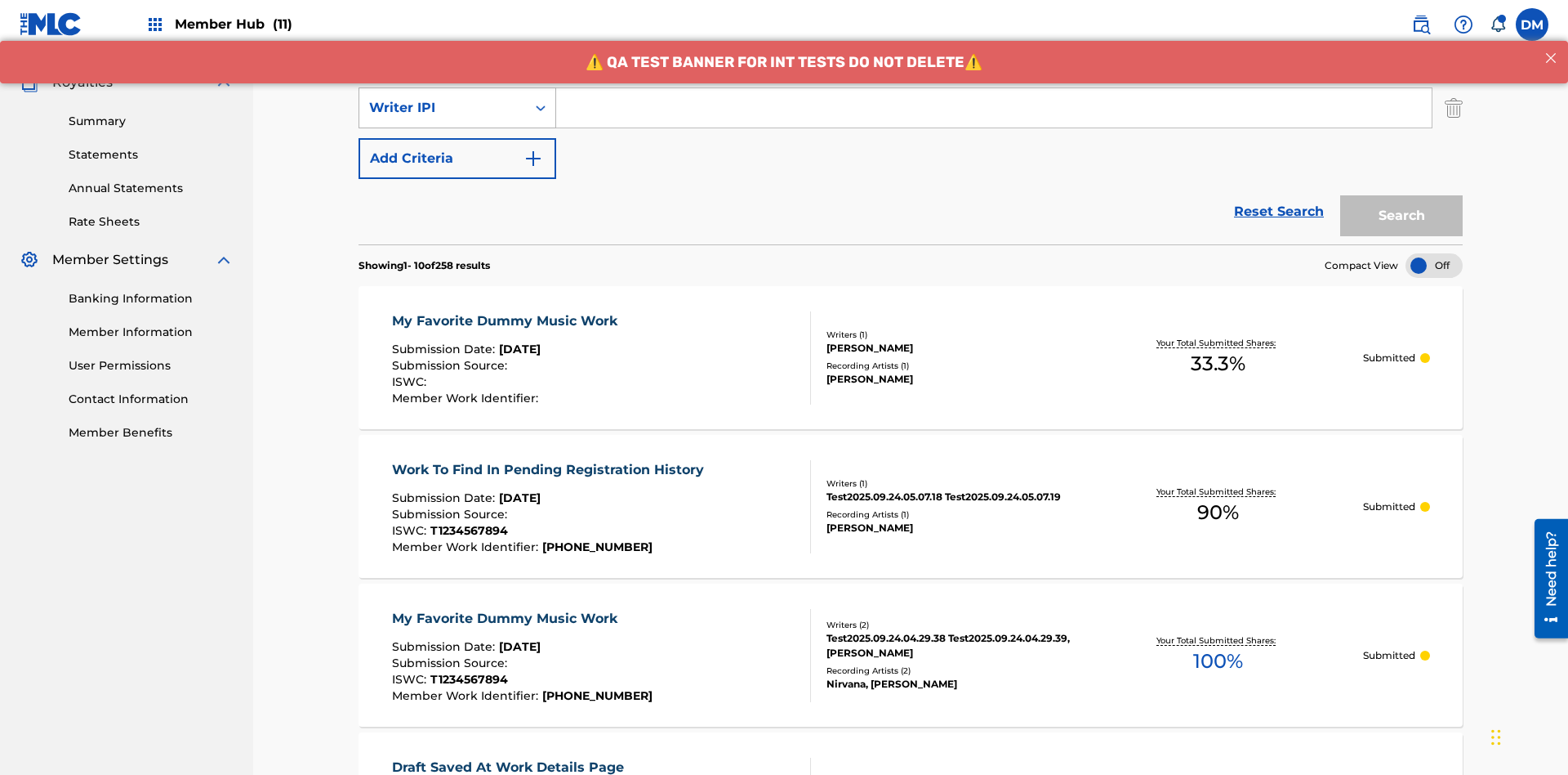
click at [443, 108] on div "Writer IPI" at bounding box center [442, 108] width 147 height 20
click at [458, 149] on div "Publisher IPI" at bounding box center [457, 149] width 196 height 41
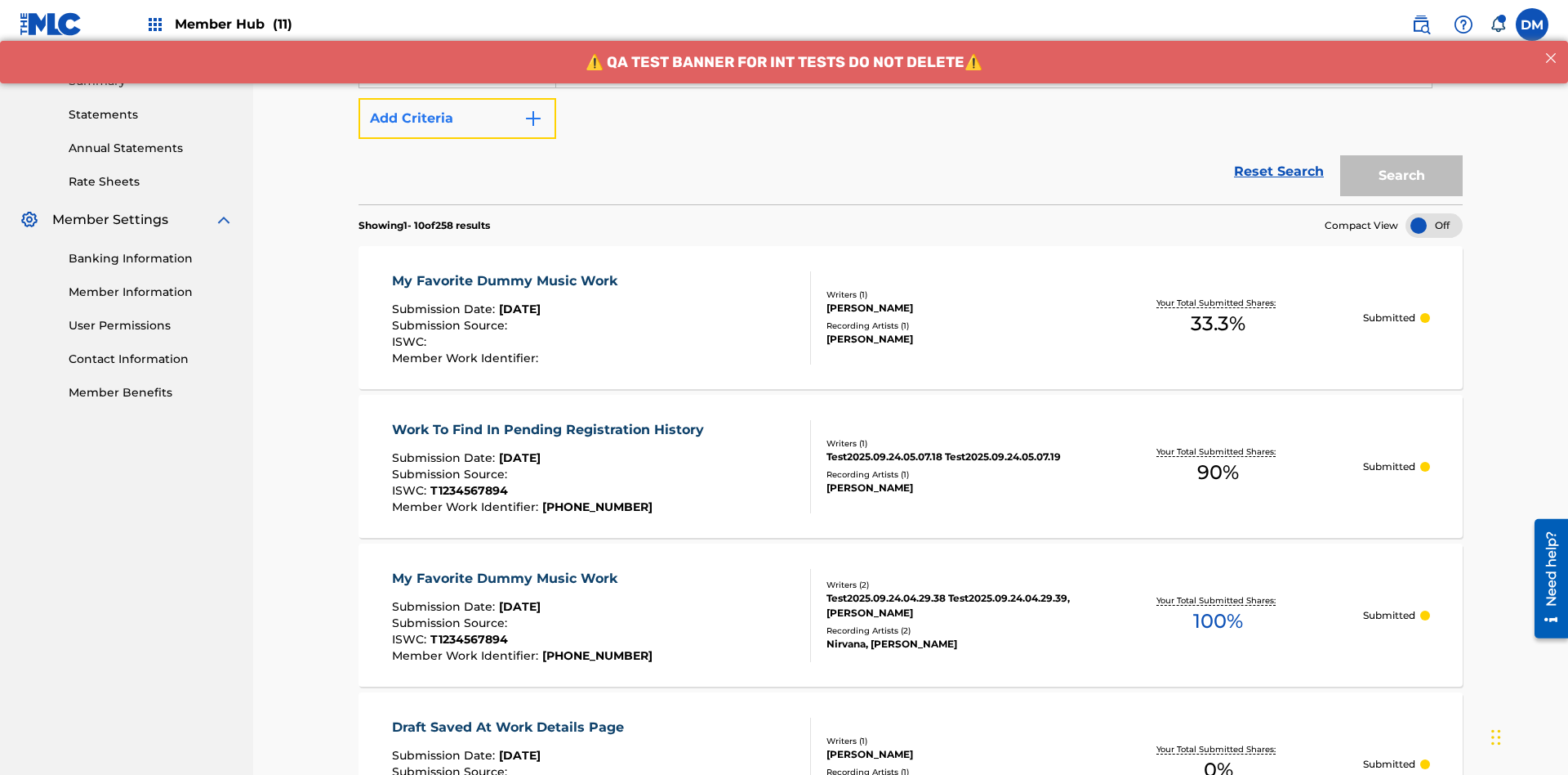
click at [458, 118] on button "Add Criteria" at bounding box center [458, 118] width 198 height 41
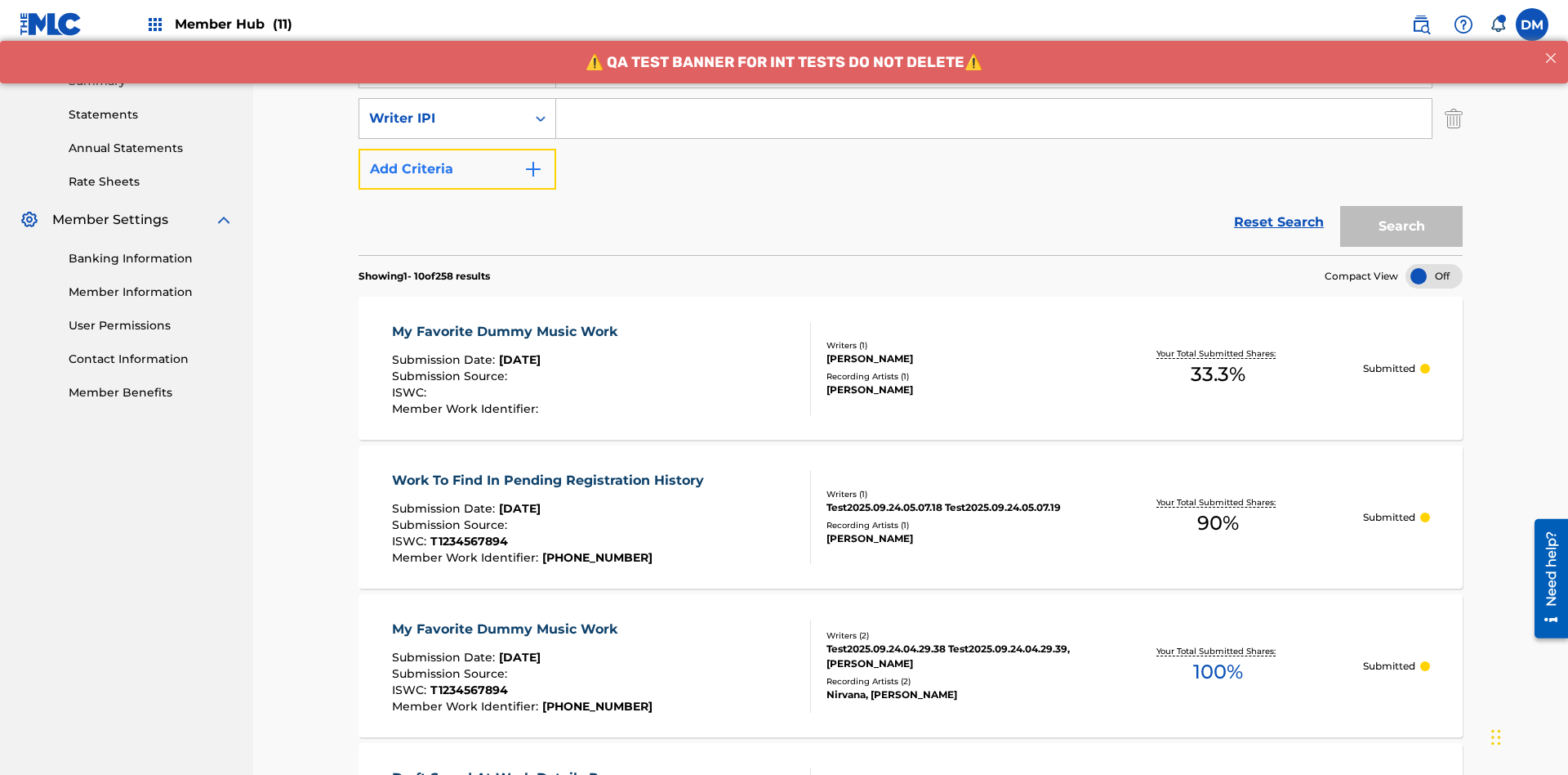
scroll to position [524, 0]
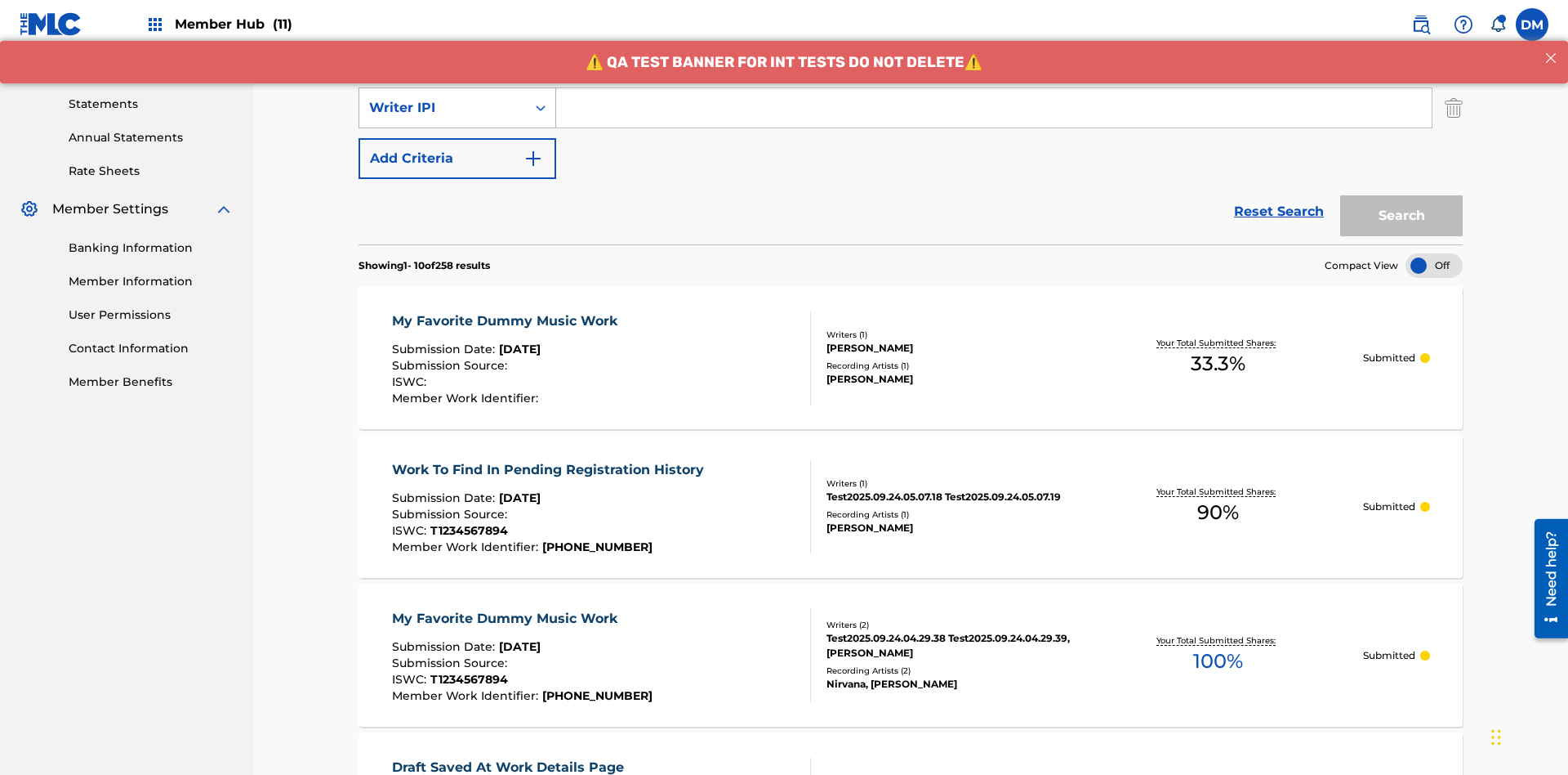
click at [443, 108] on div "Writer IPI" at bounding box center [442, 108] width 147 height 20
click at [458, 149] on div "Artist" at bounding box center [457, 149] width 196 height 41
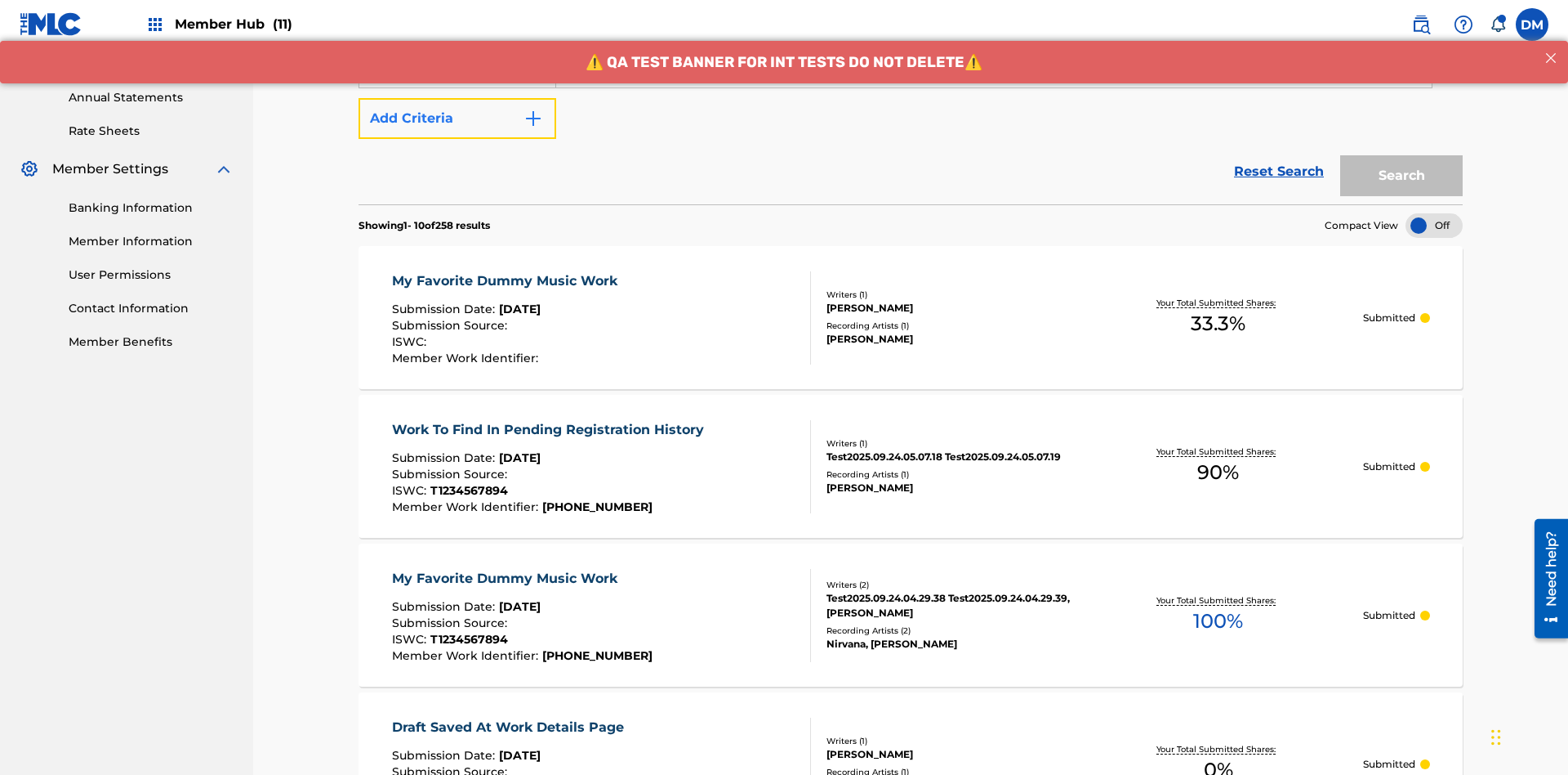
click at [458, 118] on button "Add Criteria" at bounding box center [458, 118] width 198 height 41
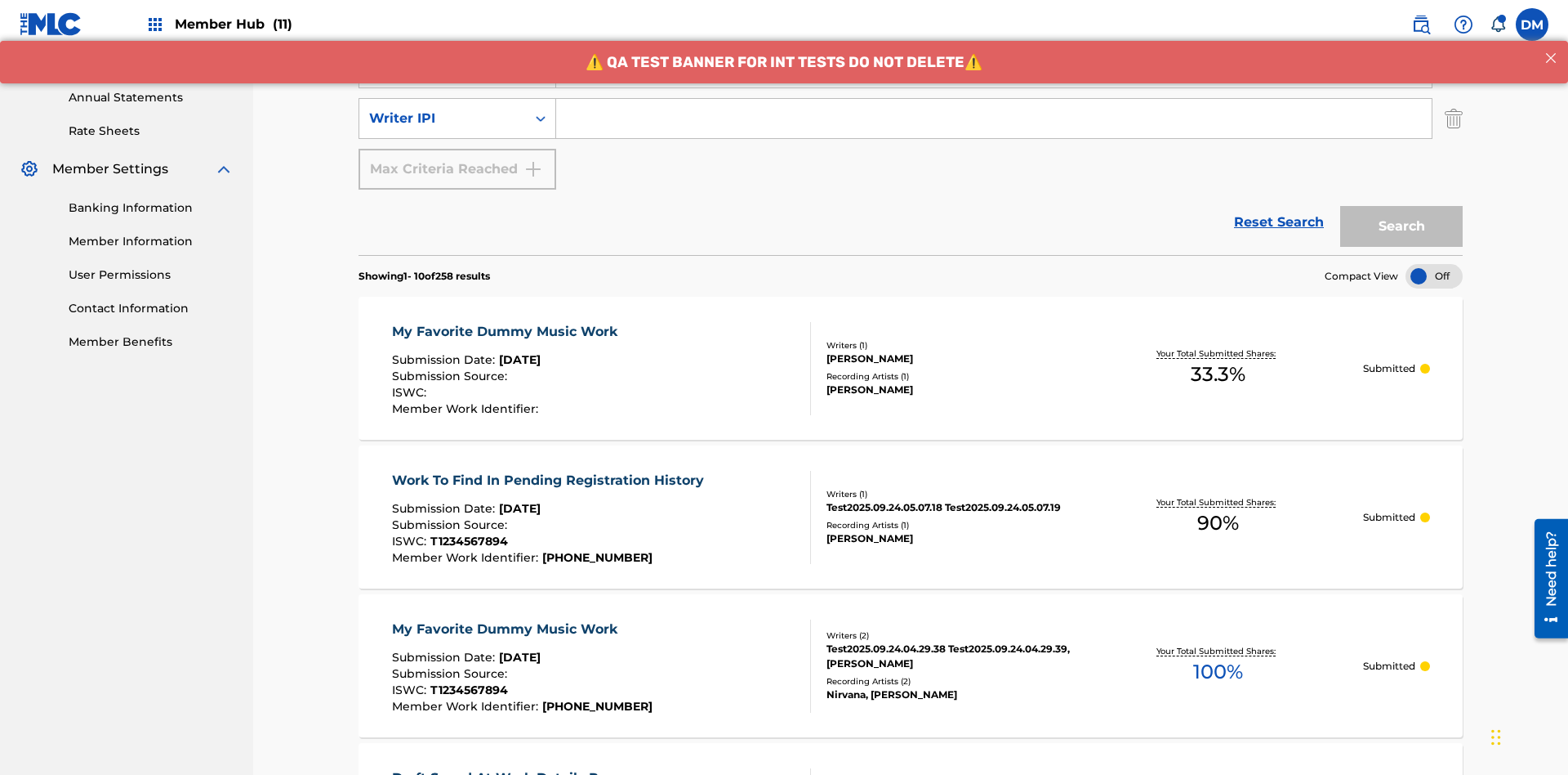
scroll to position [575, 0]
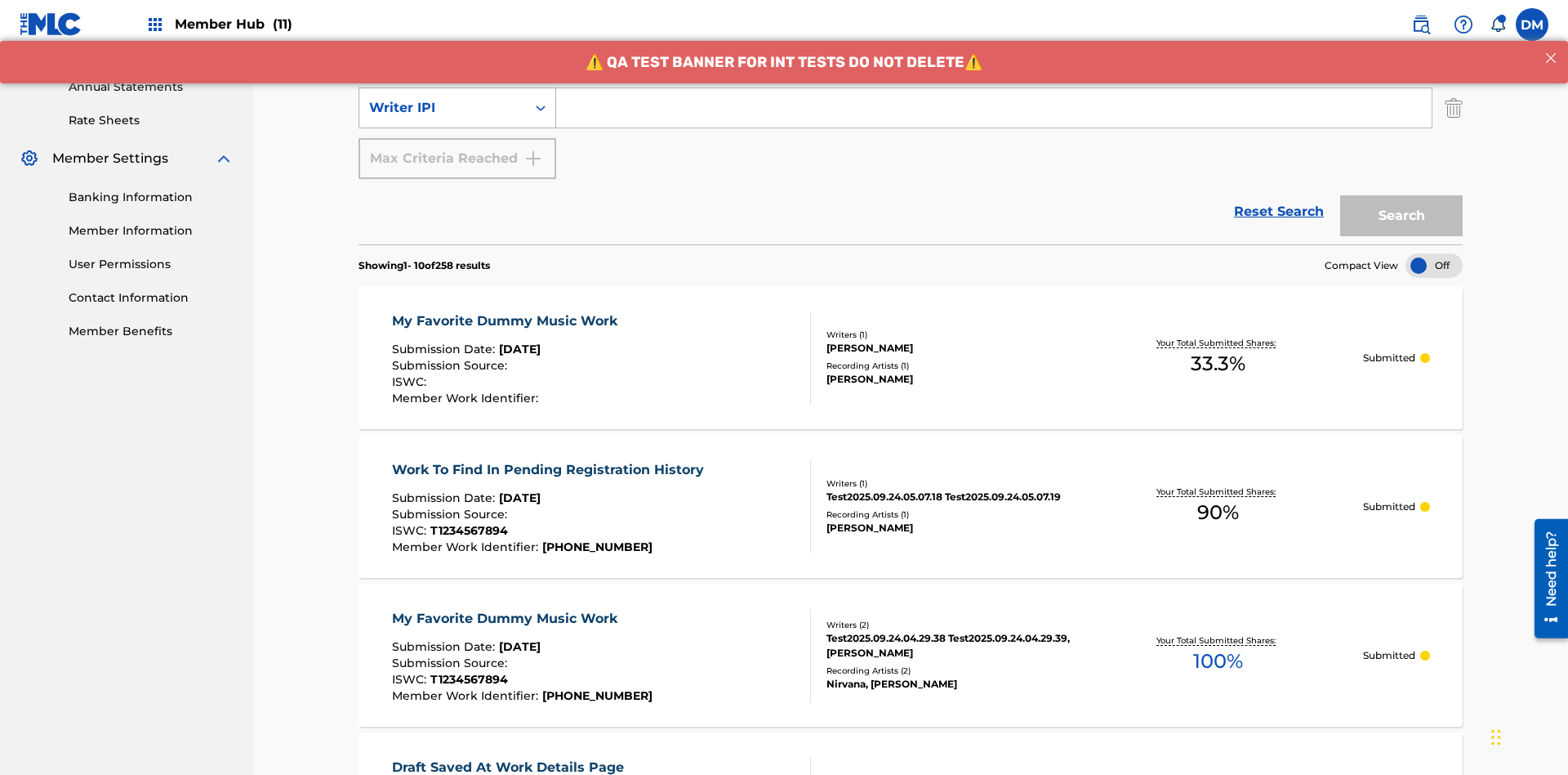
click at [443, 108] on div "Writer IPI" at bounding box center [442, 108] width 147 height 20
click at [458, 149] on div "Writer IPI" at bounding box center [457, 149] width 196 height 41
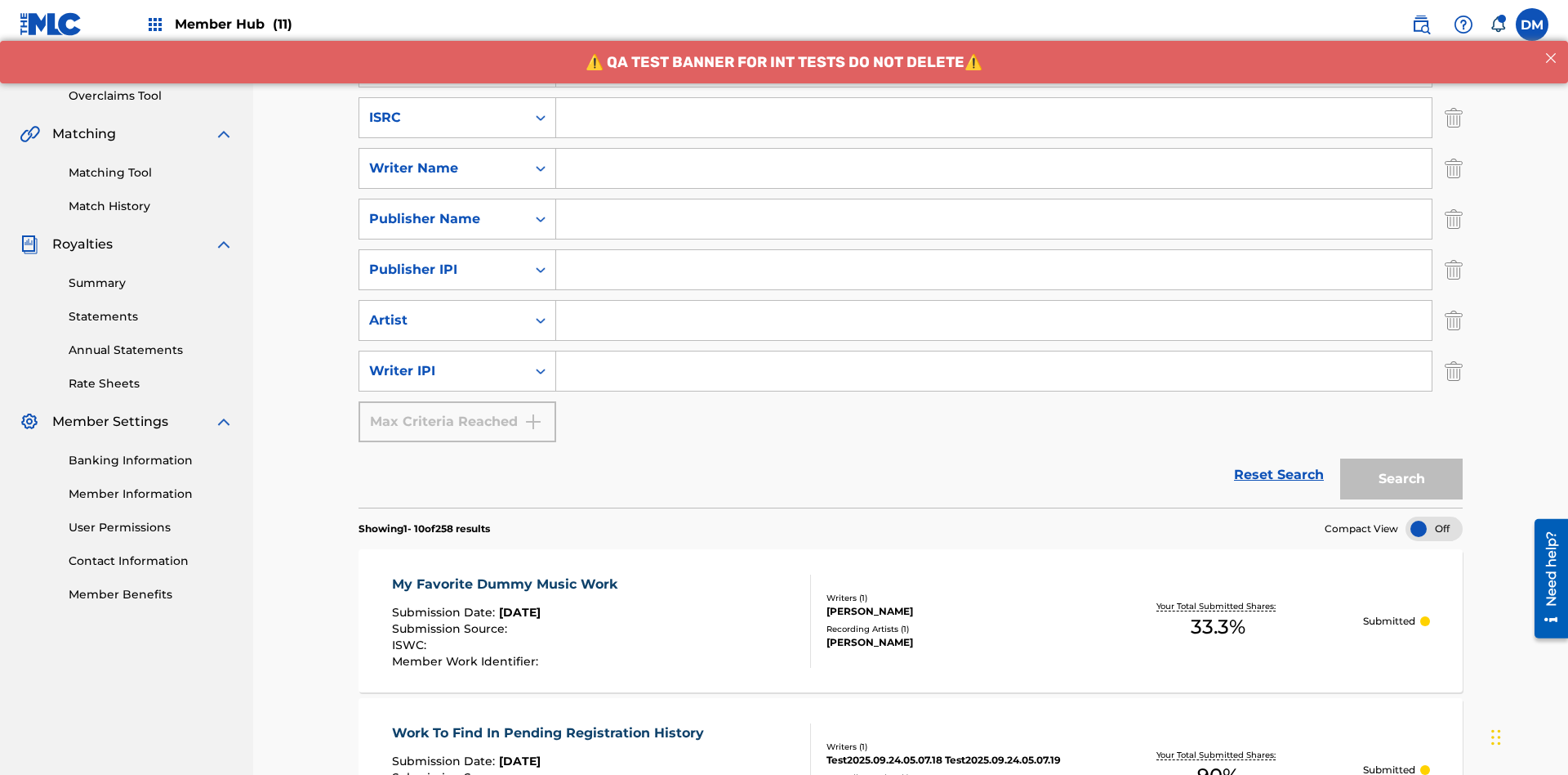
click at [994, 117] on input "Search Form" at bounding box center [994, 117] width 875 height 39
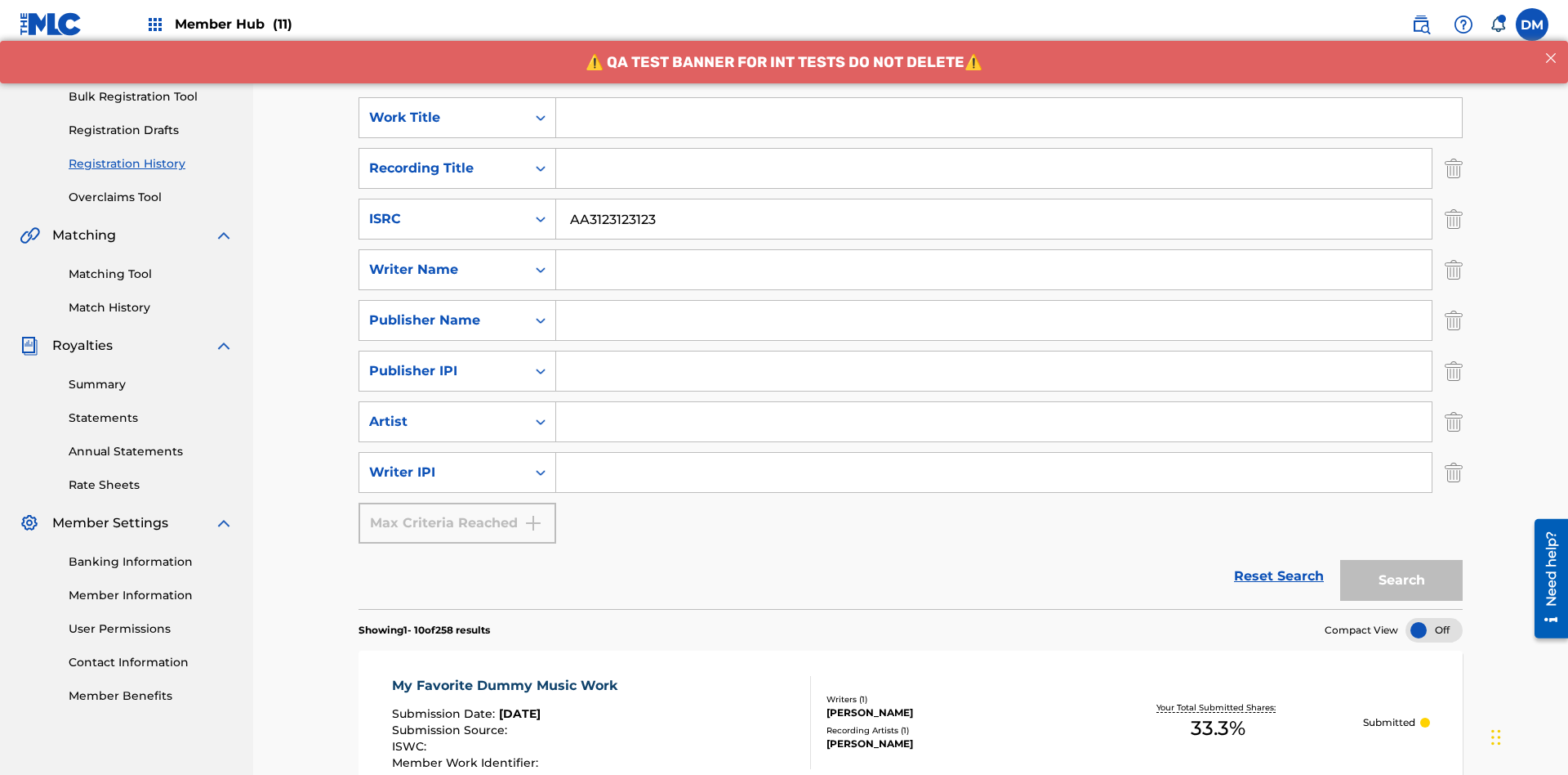
type input "AA3123123123"
click at [1008, 117] on input "Search Form" at bounding box center [1009, 117] width 906 height 39
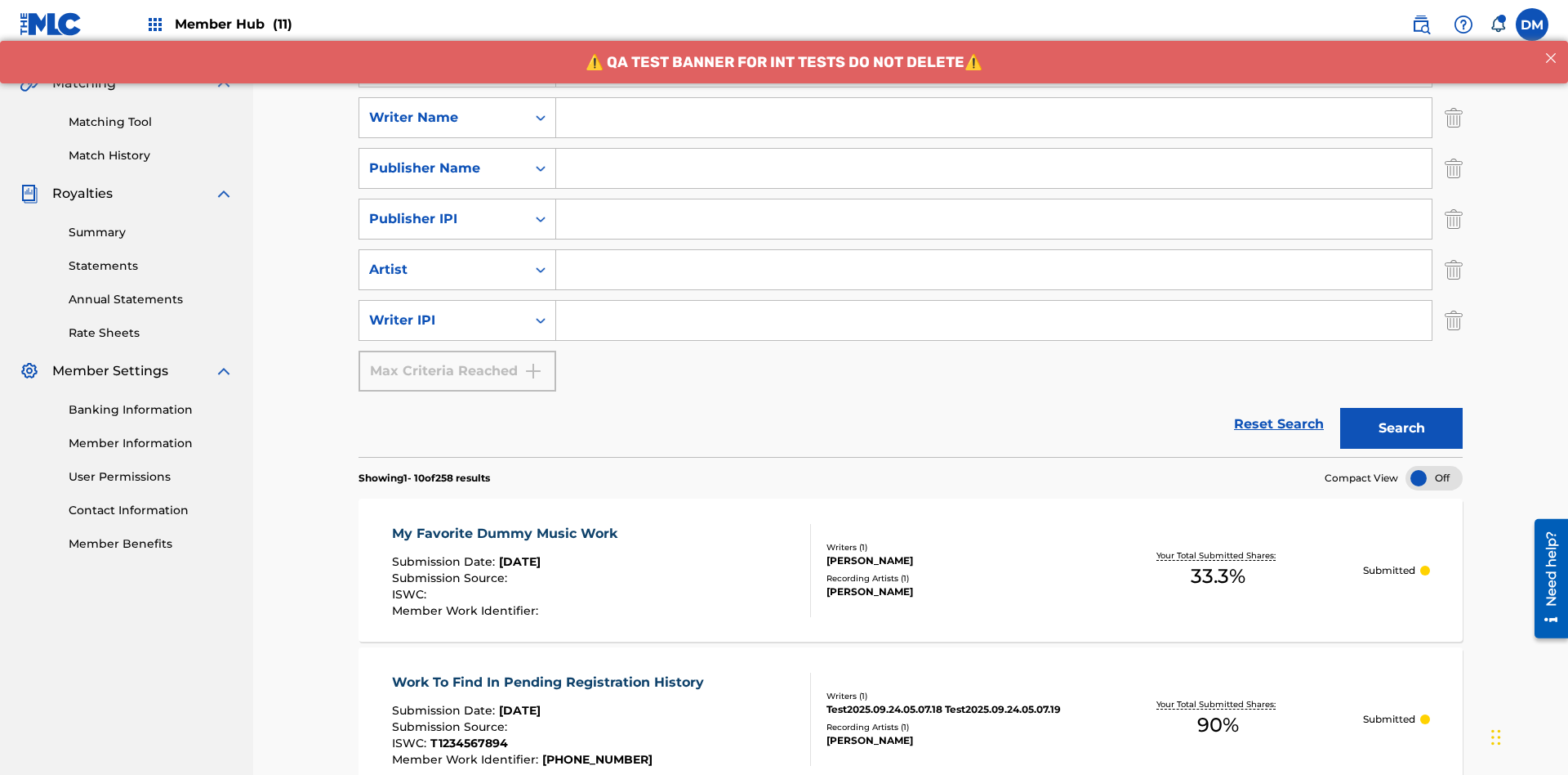
type input "MY FAVORITE DUMMY MUSIC WORK"
click at [994, 117] on input "Search Form" at bounding box center [994, 117] width 875 height 39
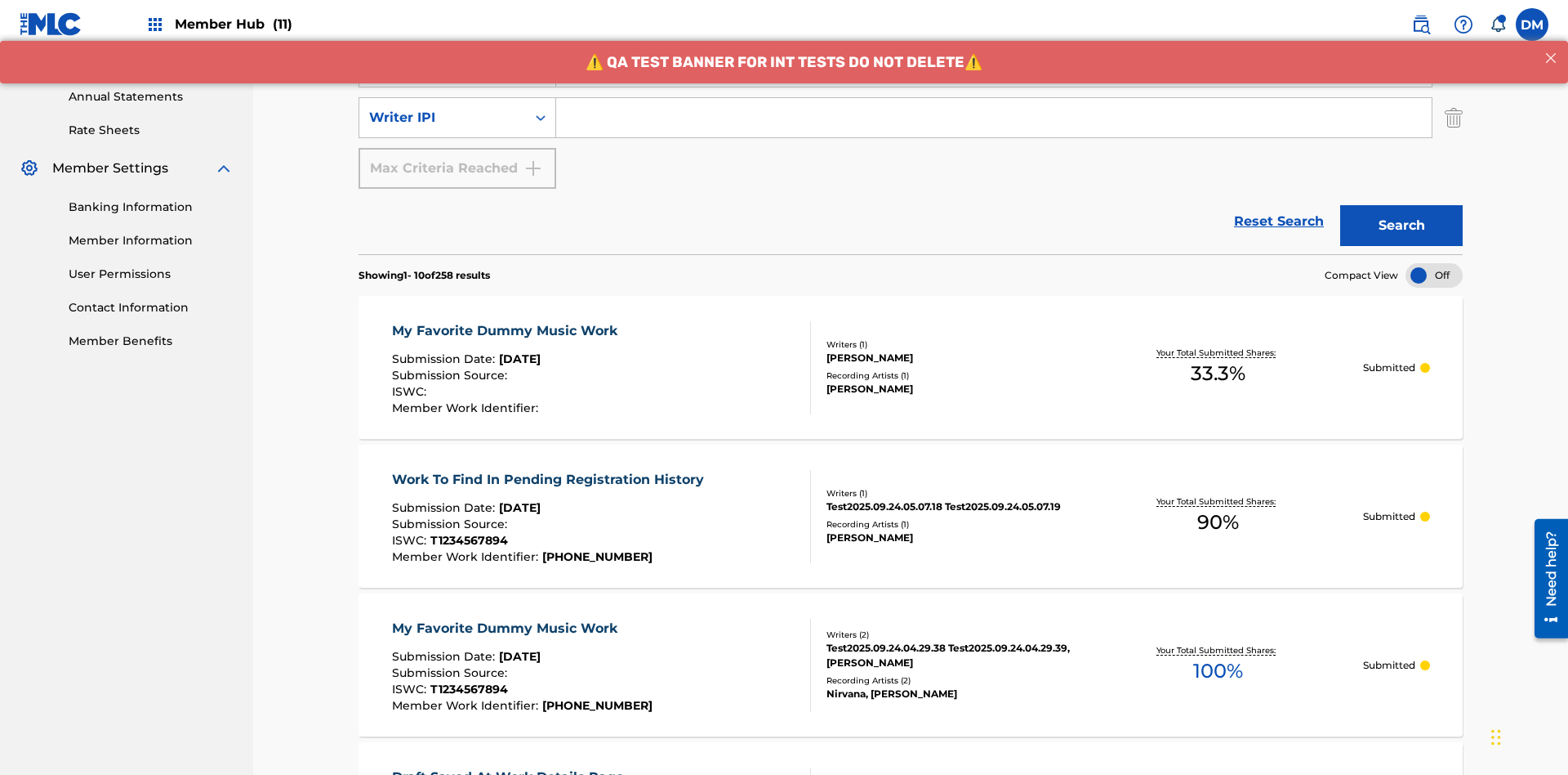
type input "[PERSON_NAME]"
click at [994, 117] on input "Search Form" at bounding box center [994, 117] width 875 height 39
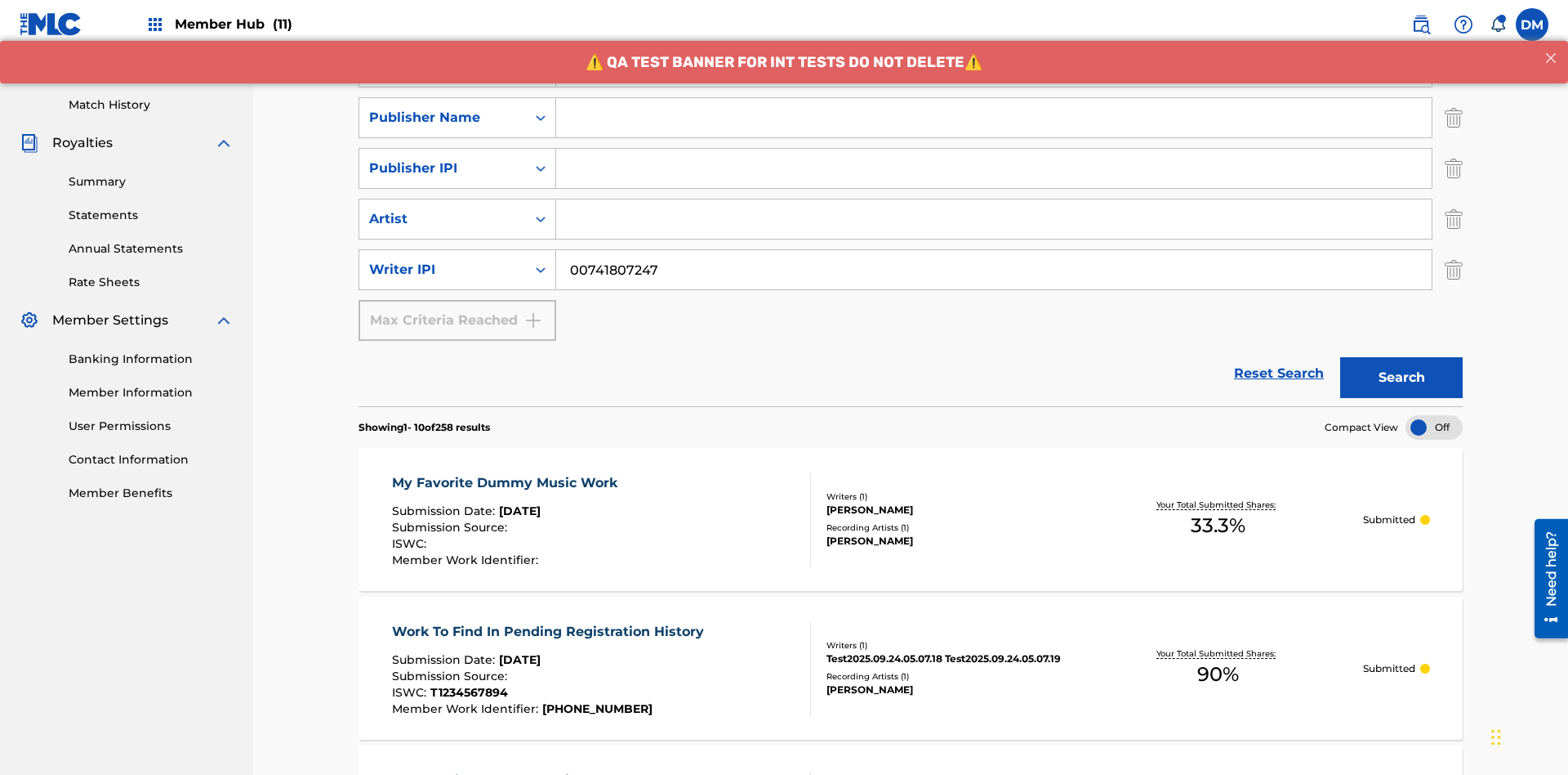
type input "00741807247"
click at [994, 117] on input "Search Form" at bounding box center [994, 117] width 875 height 39
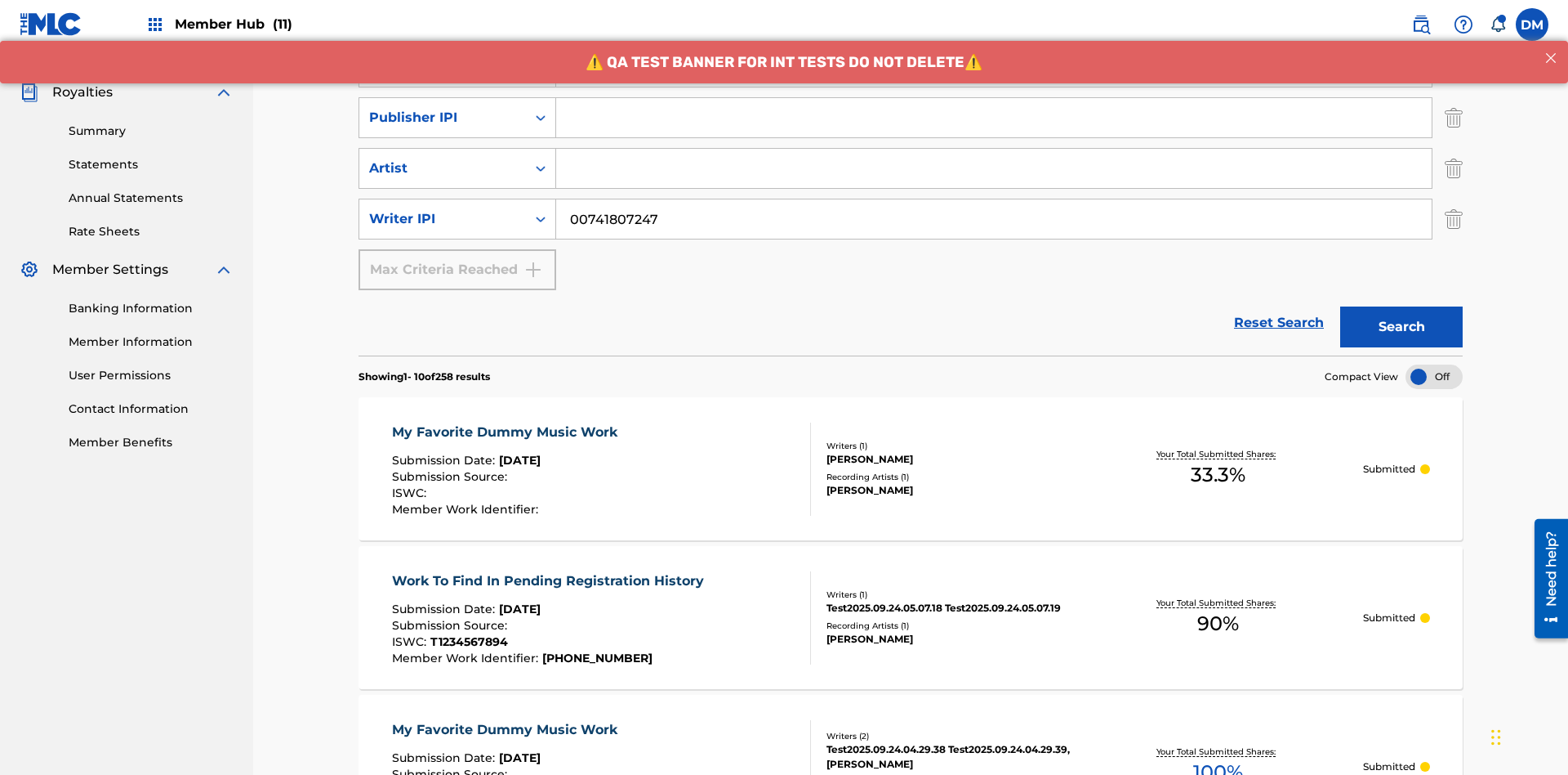
type input "CALACA"
click at [994, 117] on input "Search Form" at bounding box center [994, 117] width 875 height 39
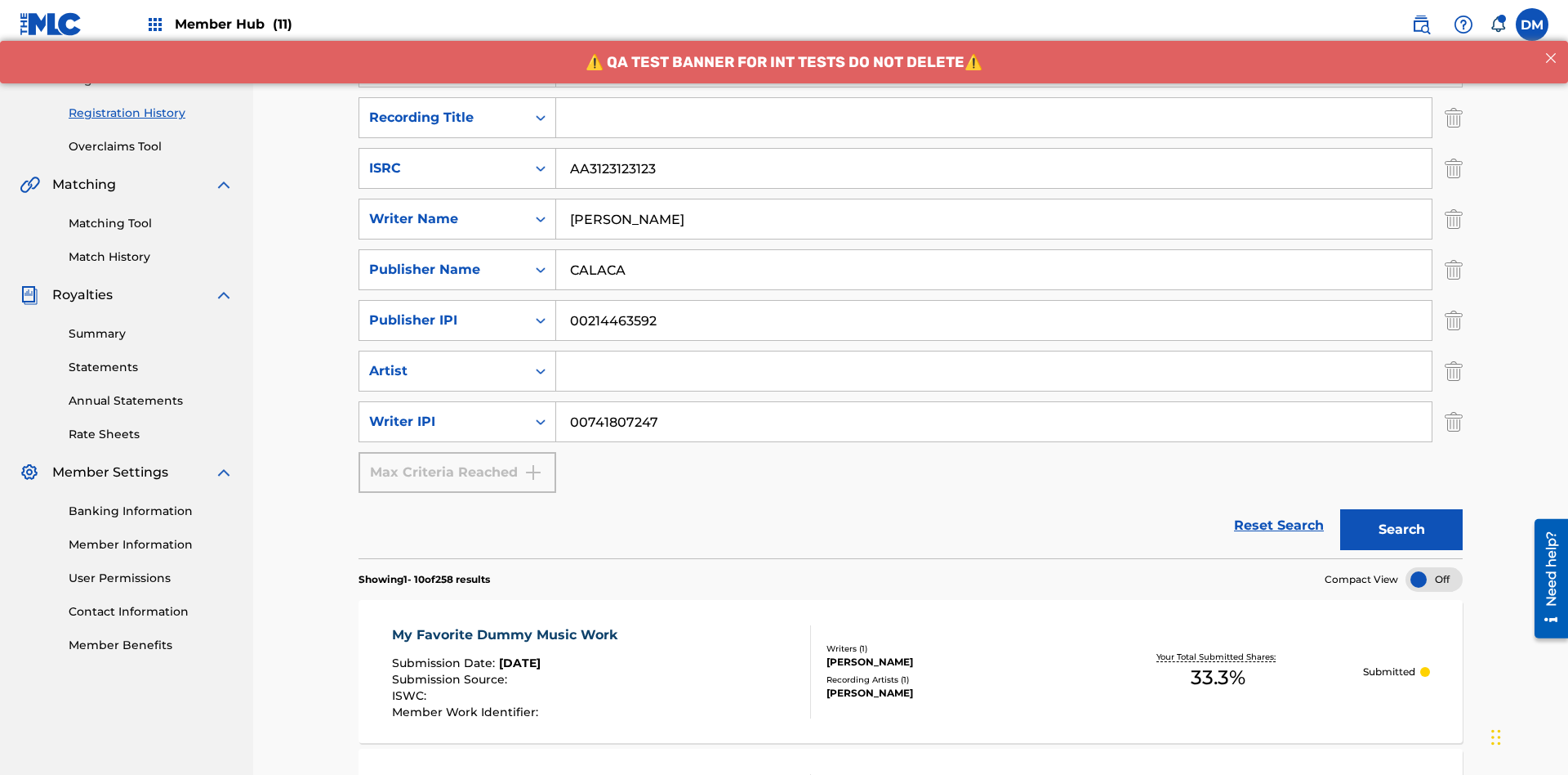
type input "00214463592"
click at [994, 117] on input "Search Form" at bounding box center [994, 117] width 875 height 39
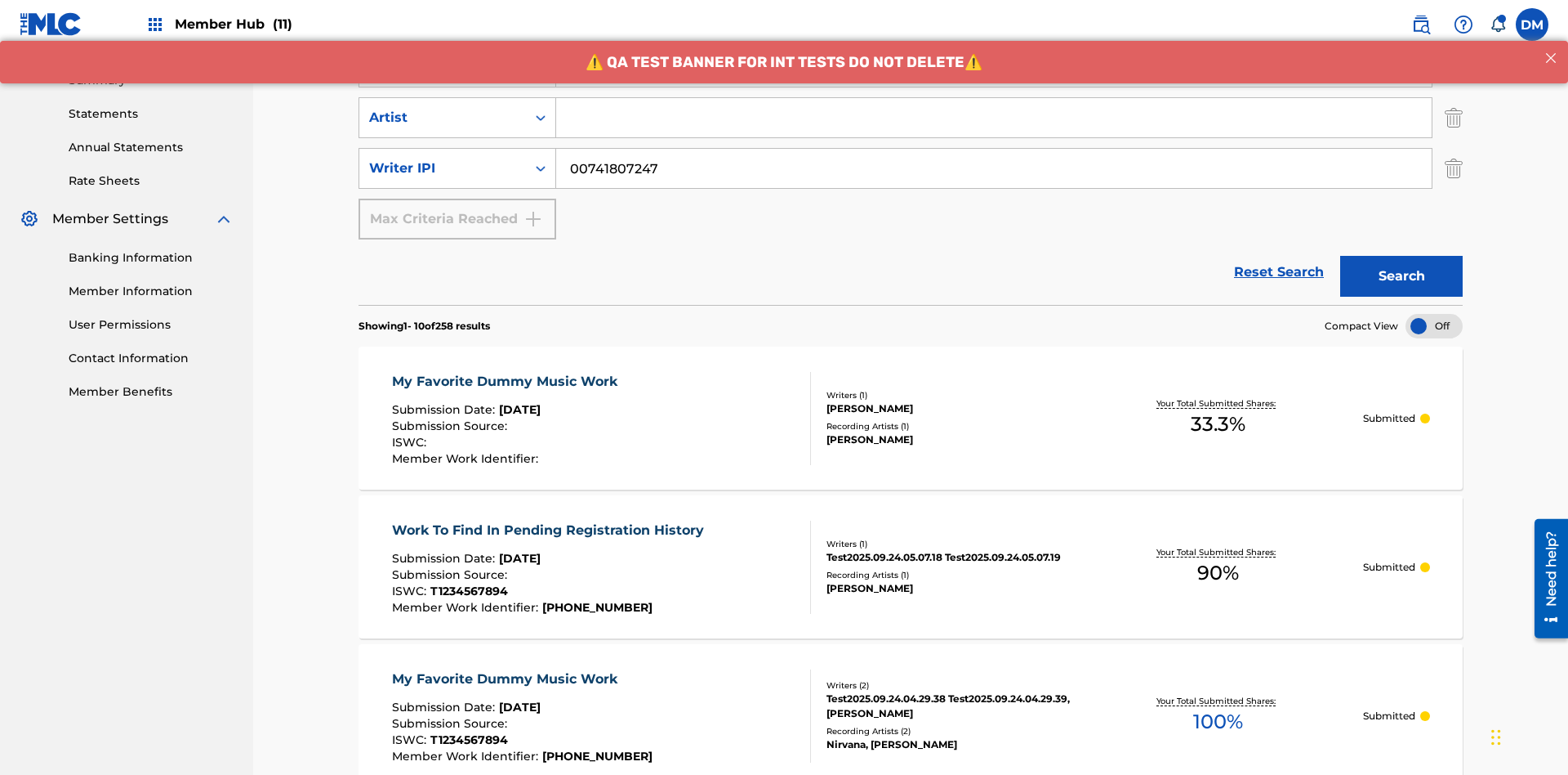
type input "Best Song Ever"
click at [994, 117] on input "Search Form" at bounding box center [994, 117] width 875 height 39
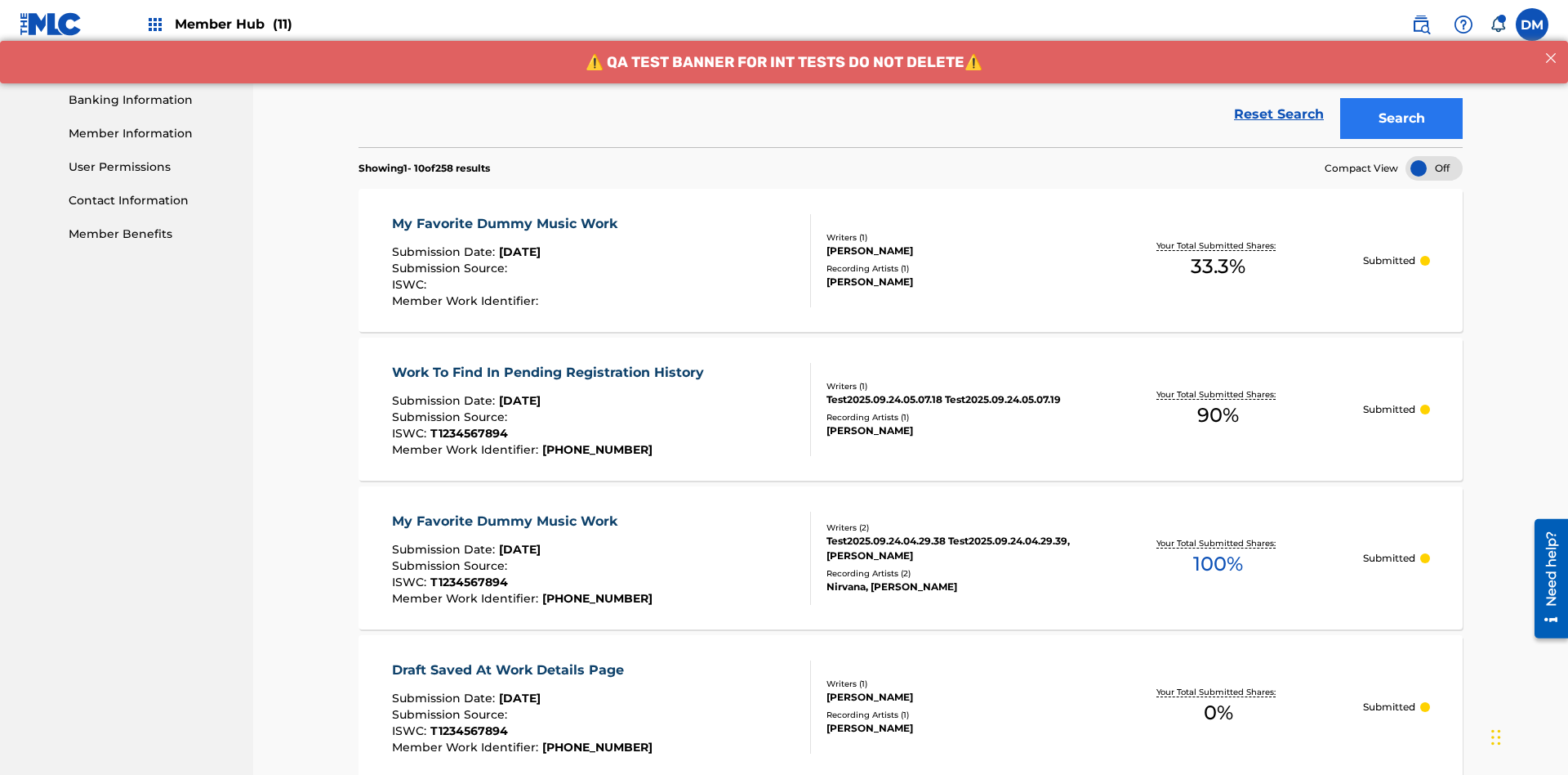
type input "[PERSON_NAME]"
click at [1402, 118] on button "Search" at bounding box center [1401, 118] width 122 height 41
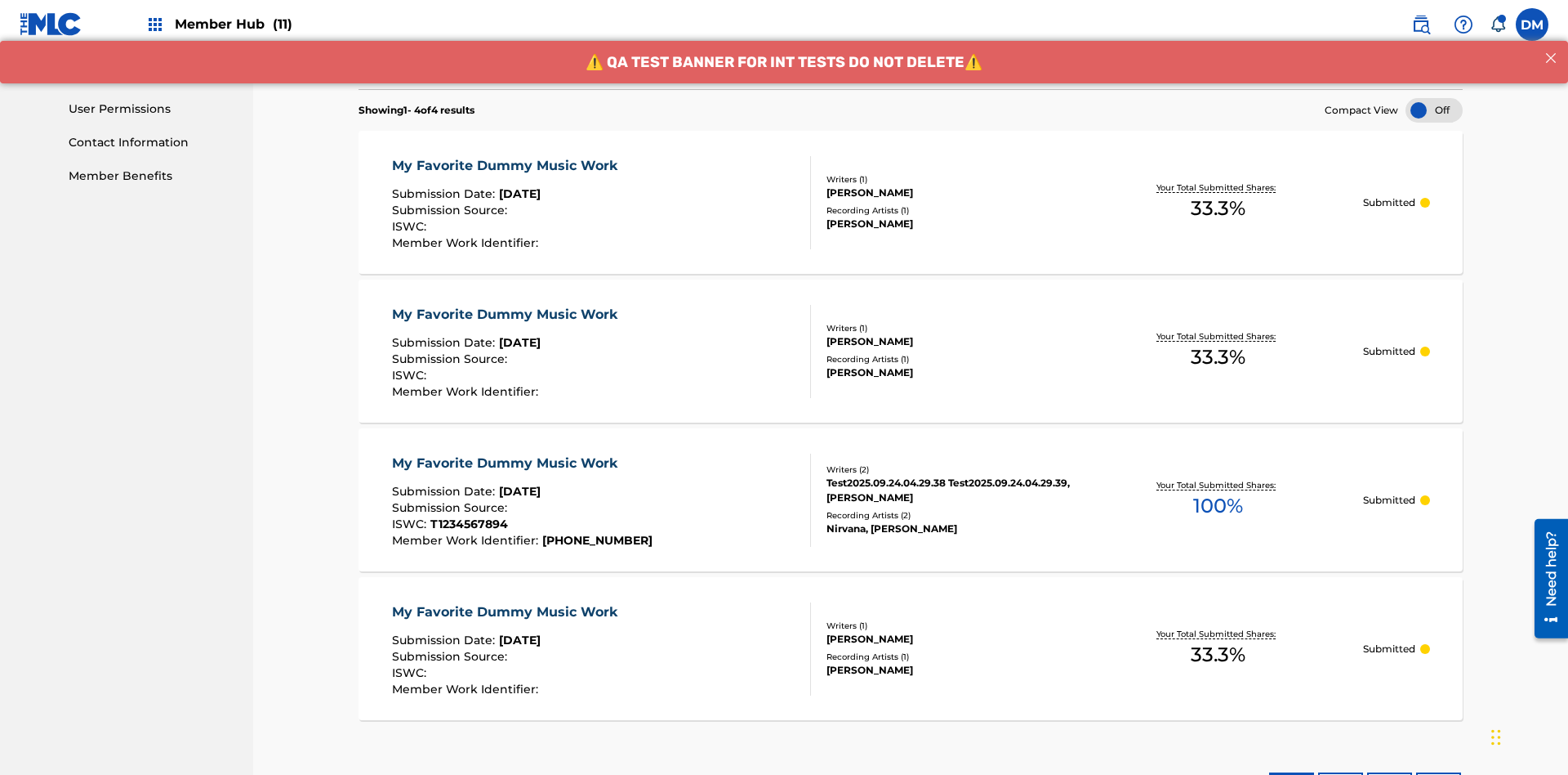
scroll to position [788, 0]
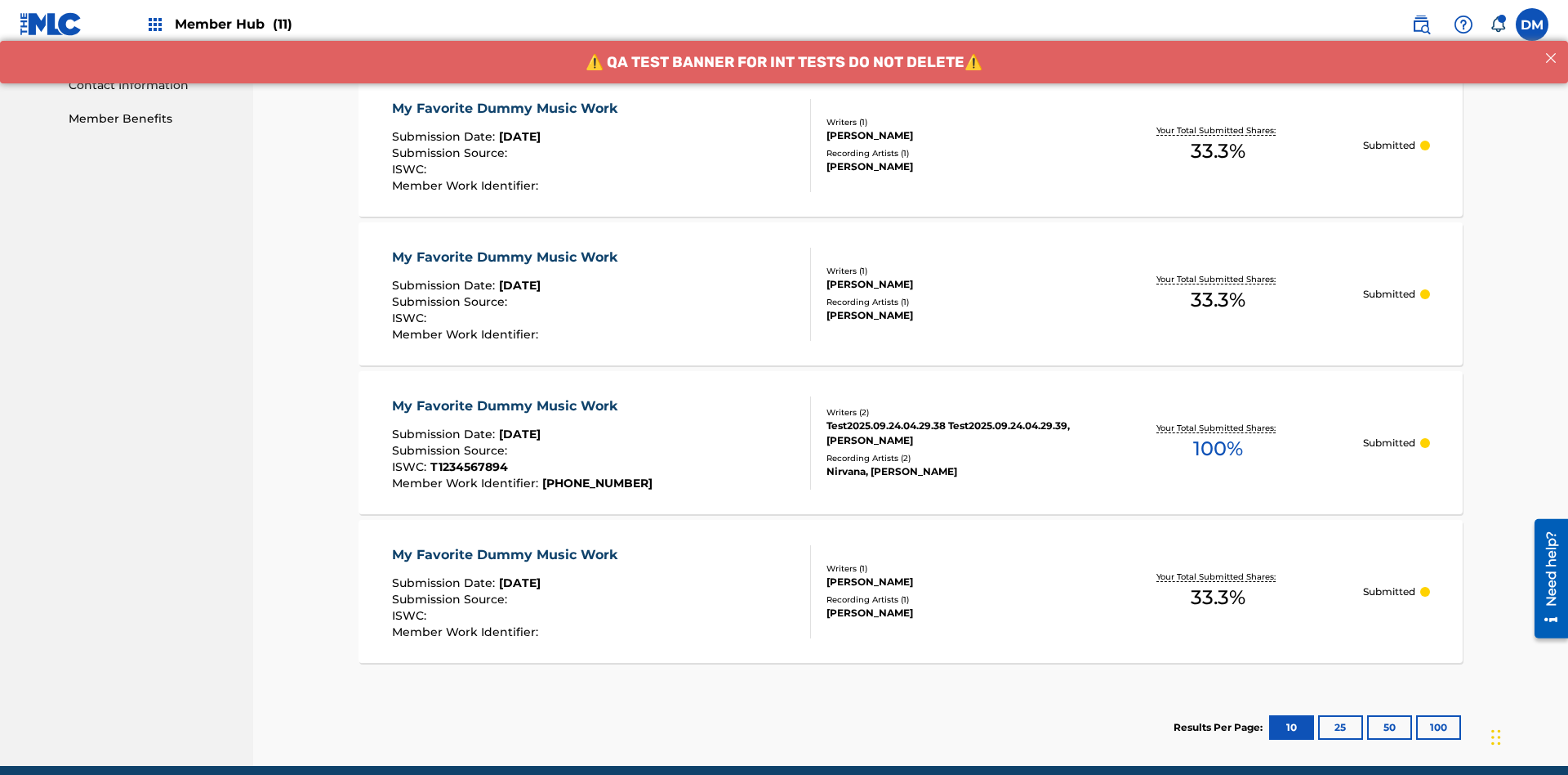
click at [507, 108] on div "My Favorite Dummy Music Work" at bounding box center [509, 109] width 234 height 20
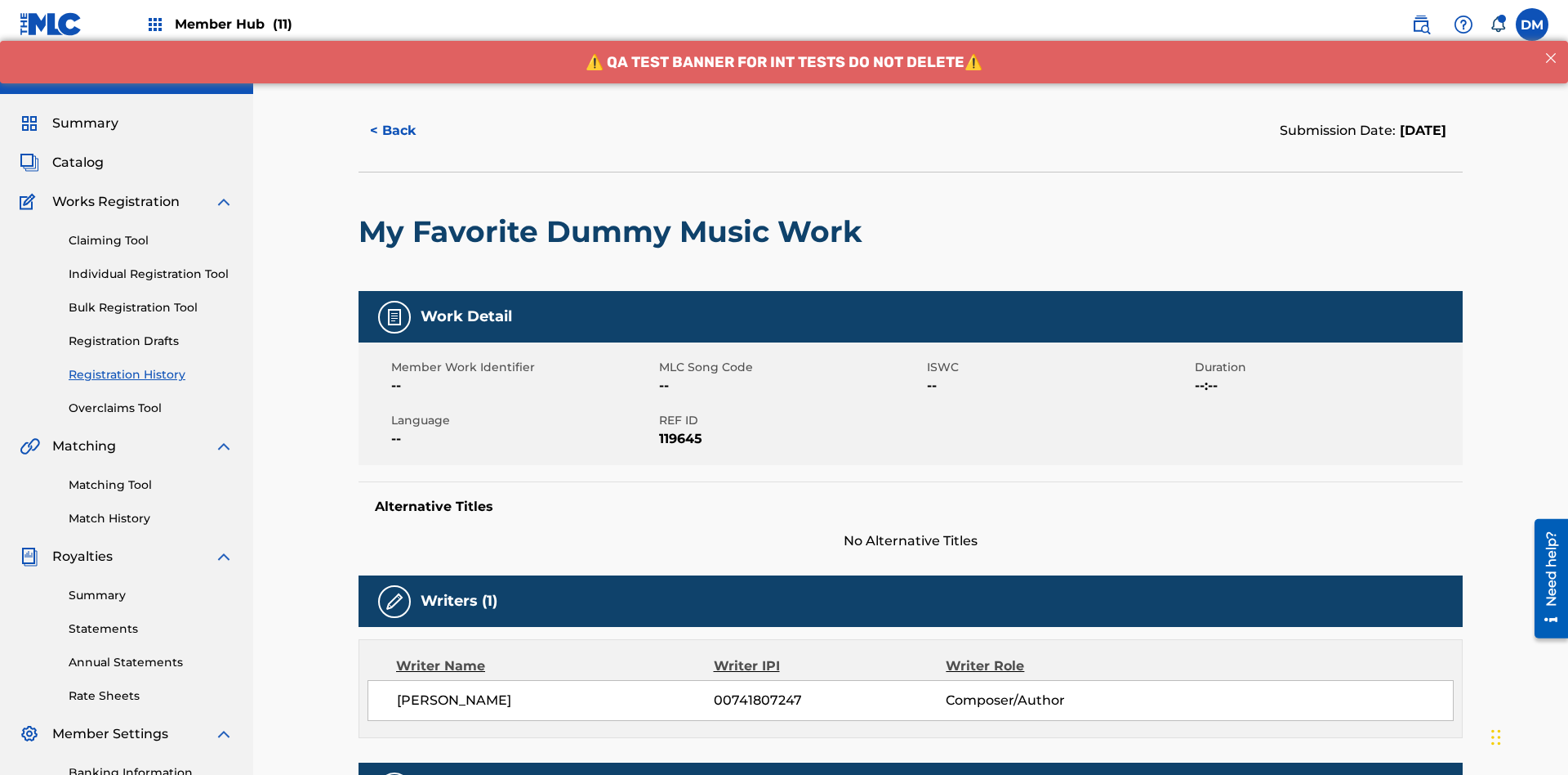
scroll to position [481, 0]
